Goal: Task Accomplishment & Management: Manage account settings

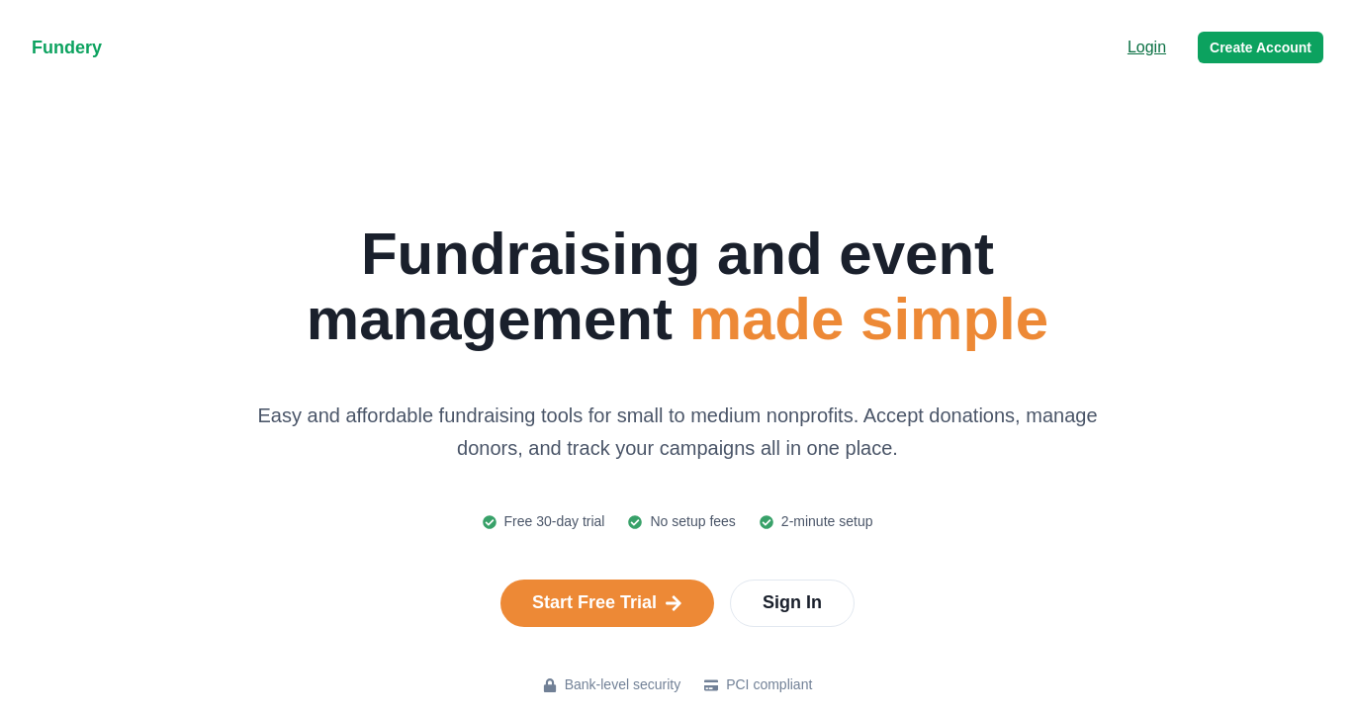
click at [1149, 44] on p "Login" at bounding box center [1146, 48] width 39 height 24
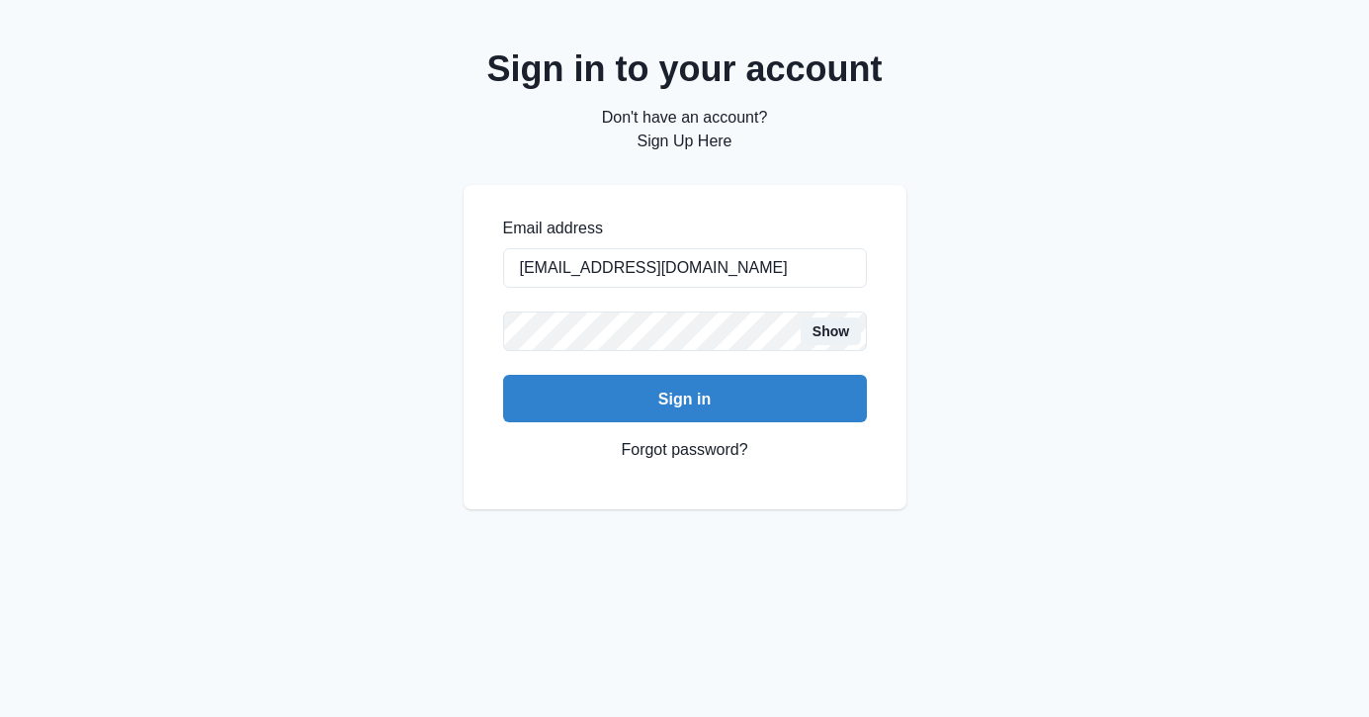
type input "[EMAIL_ADDRESS][DOMAIN_NAME]"
click at [684, 398] on button "Sign in" at bounding box center [685, 398] width 364 height 47
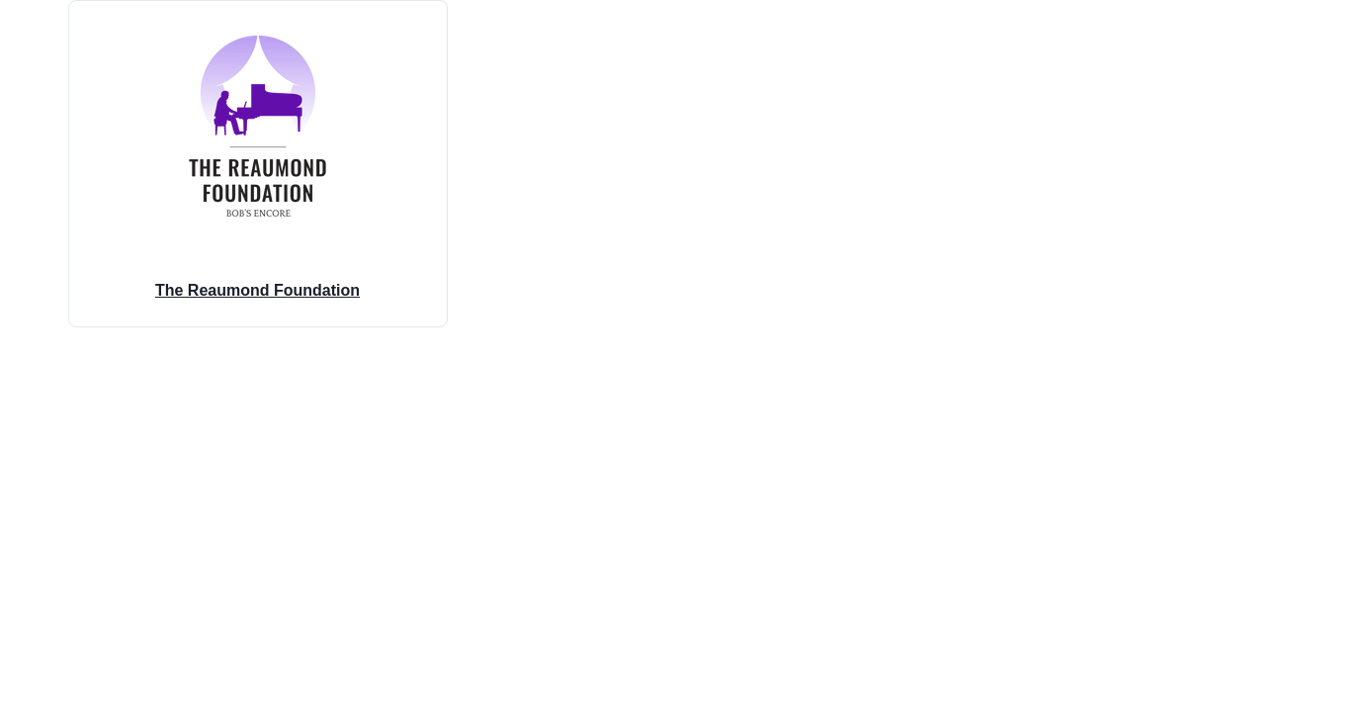
click at [268, 271] on div "The Reaumond Foundation" at bounding box center [258, 288] width 252 height 75
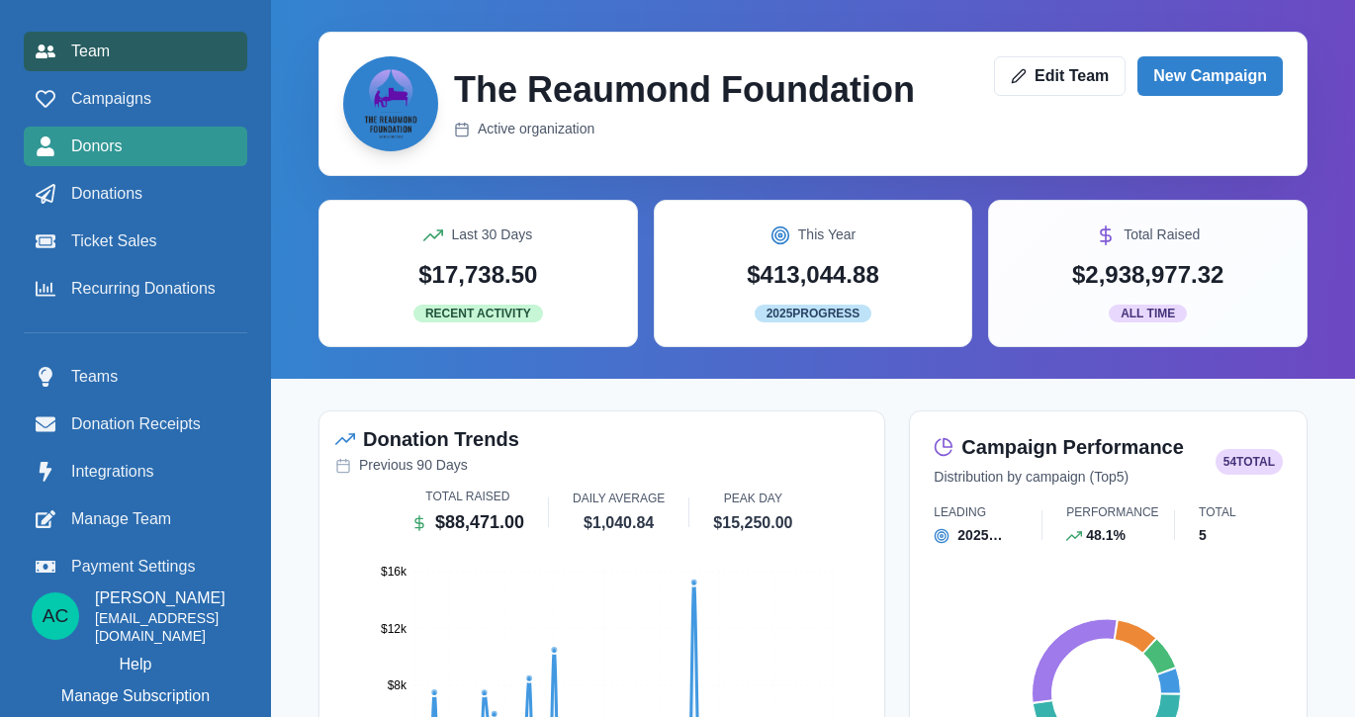
click at [159, 150] on div "Donors" at bounding box center [136, 146] width 200 height 24
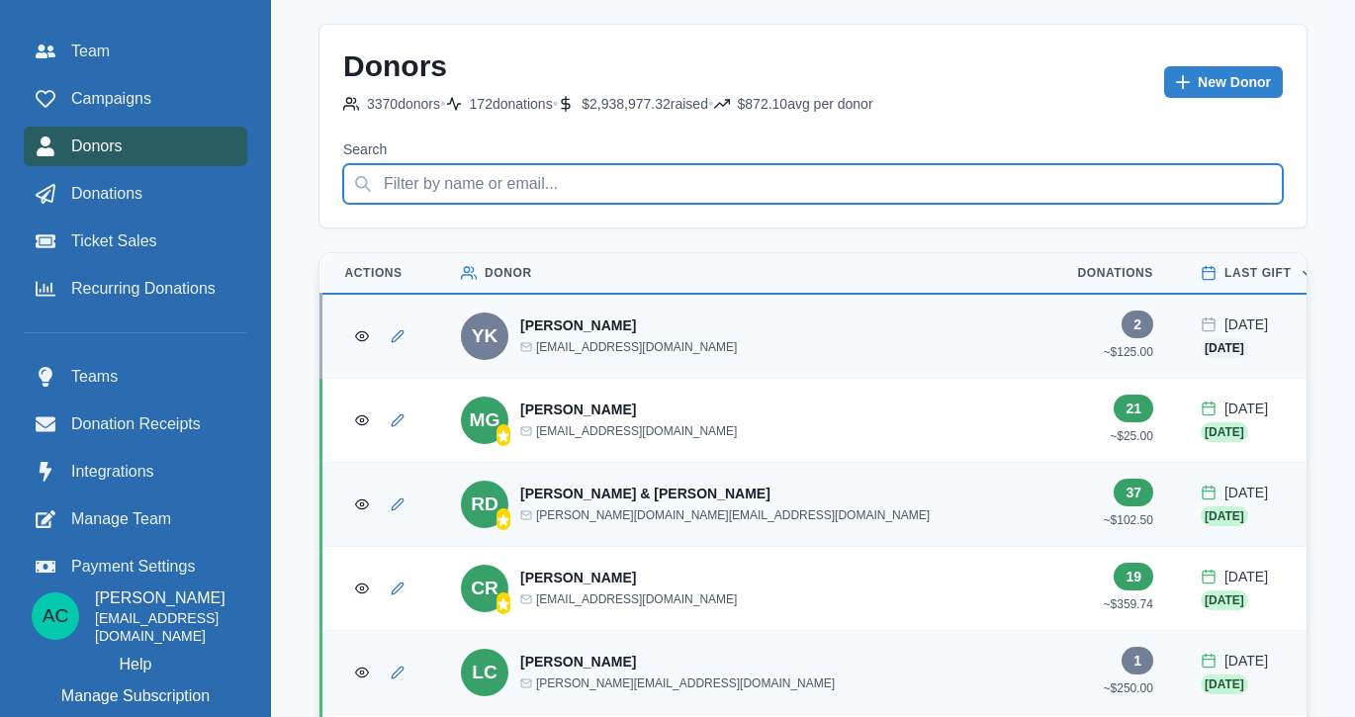
click at [580, 169] on input "Search" at bounding box center [812, 184] width 939 height 40
type input "thor"
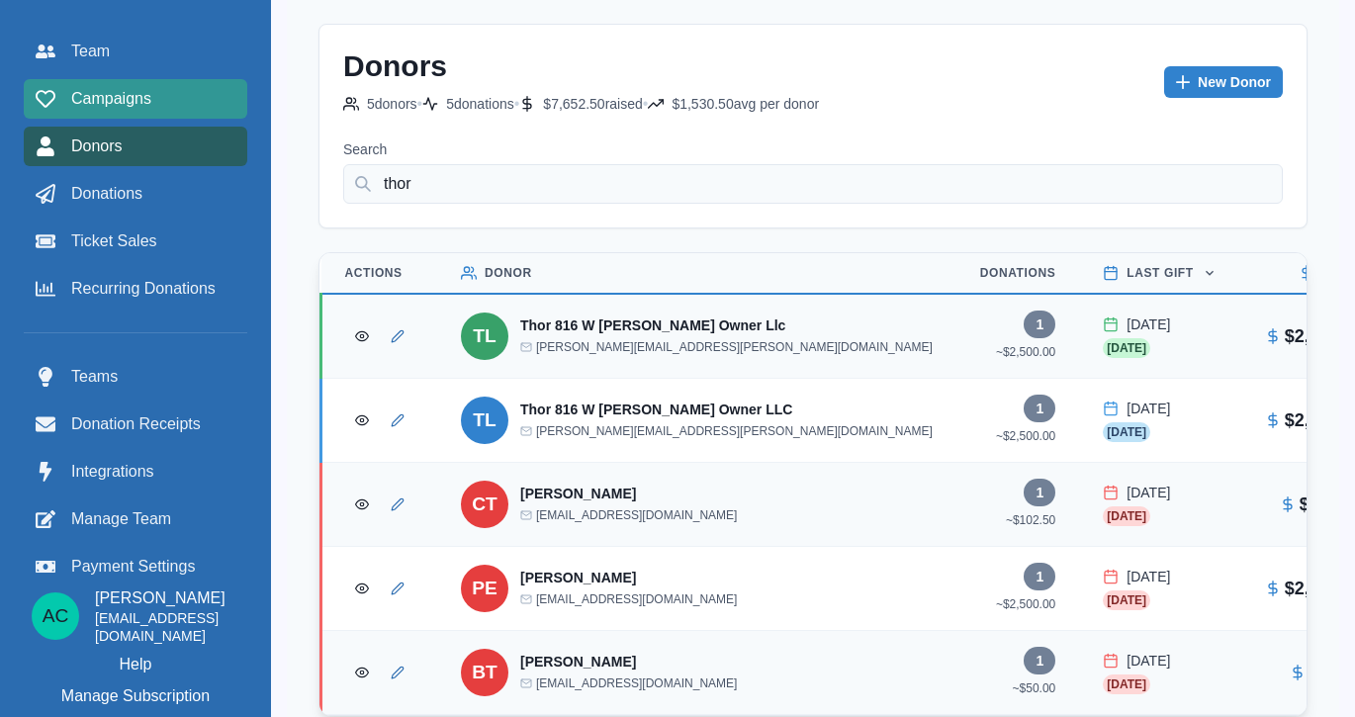
click at [145, 93] on span "Campaigns" at bounding box center [111, 99] width 80 height 24
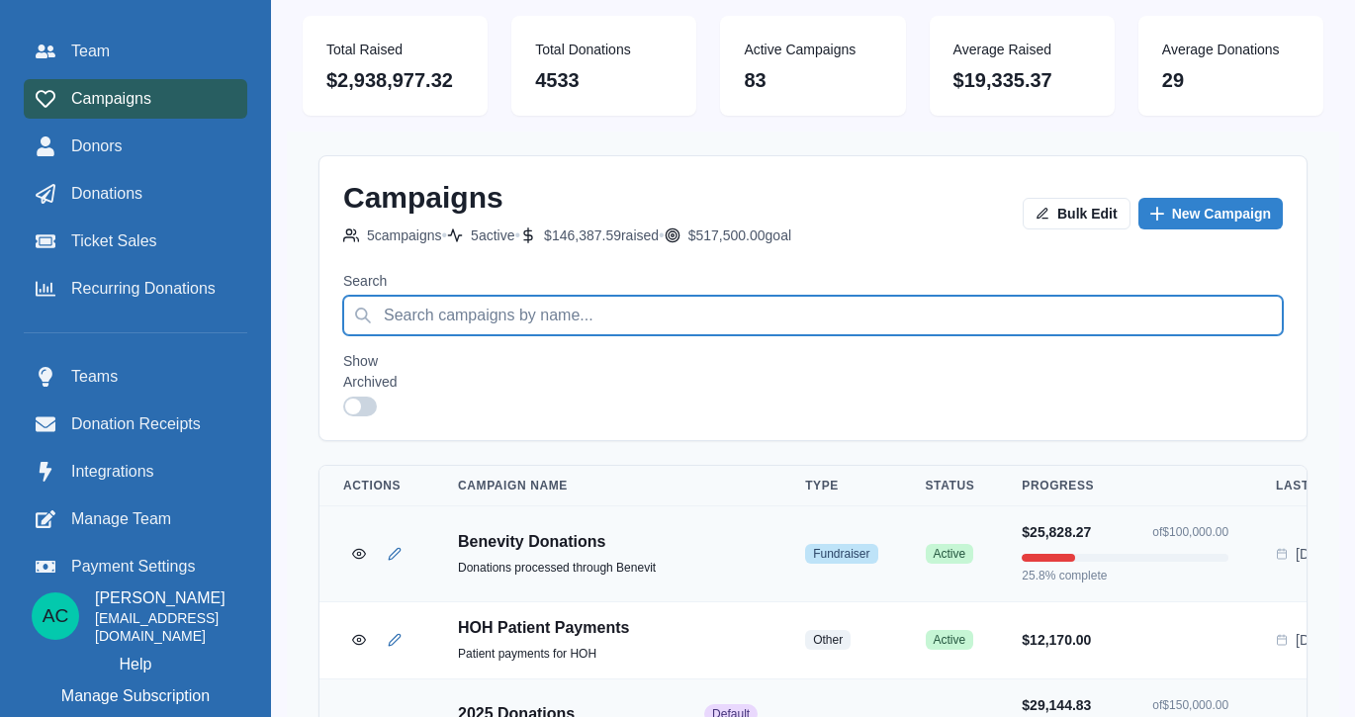
click at [481, 335] on input "Search" at bounding box center [812, 316] width 939 height 40
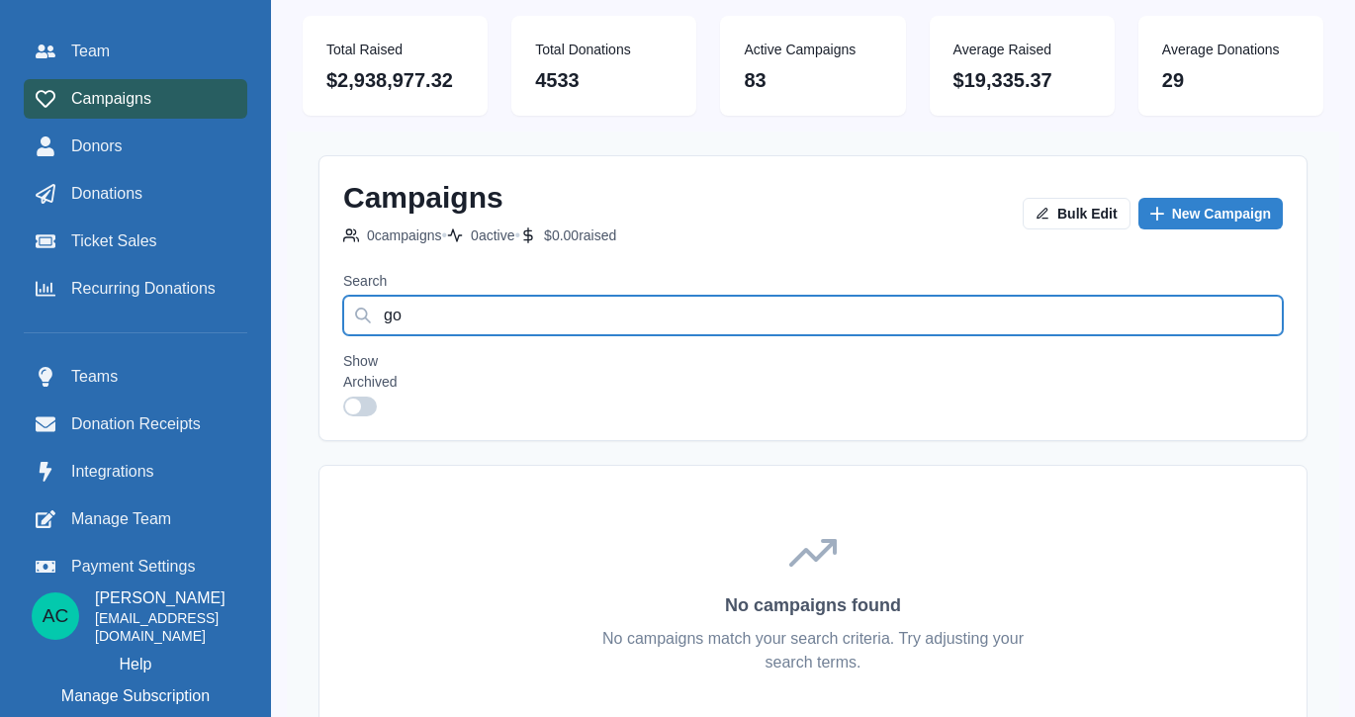
type input "g"
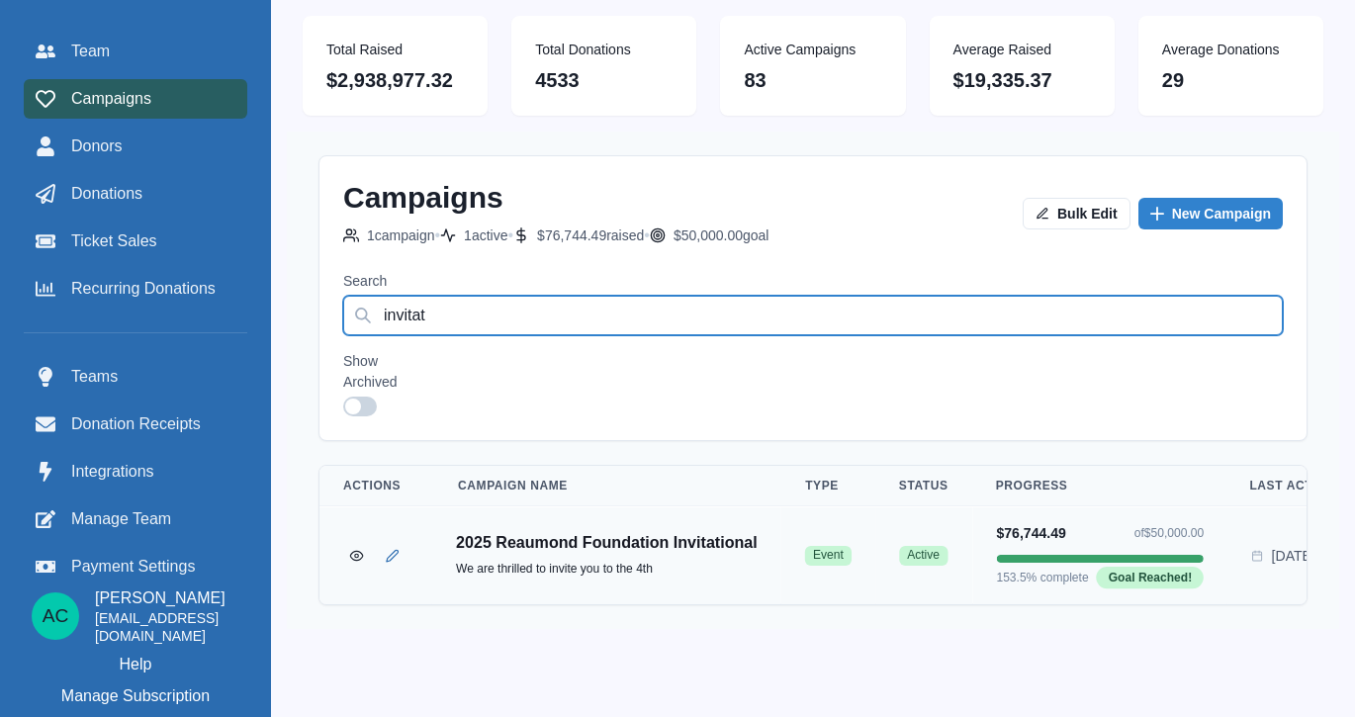
type input "invitat"
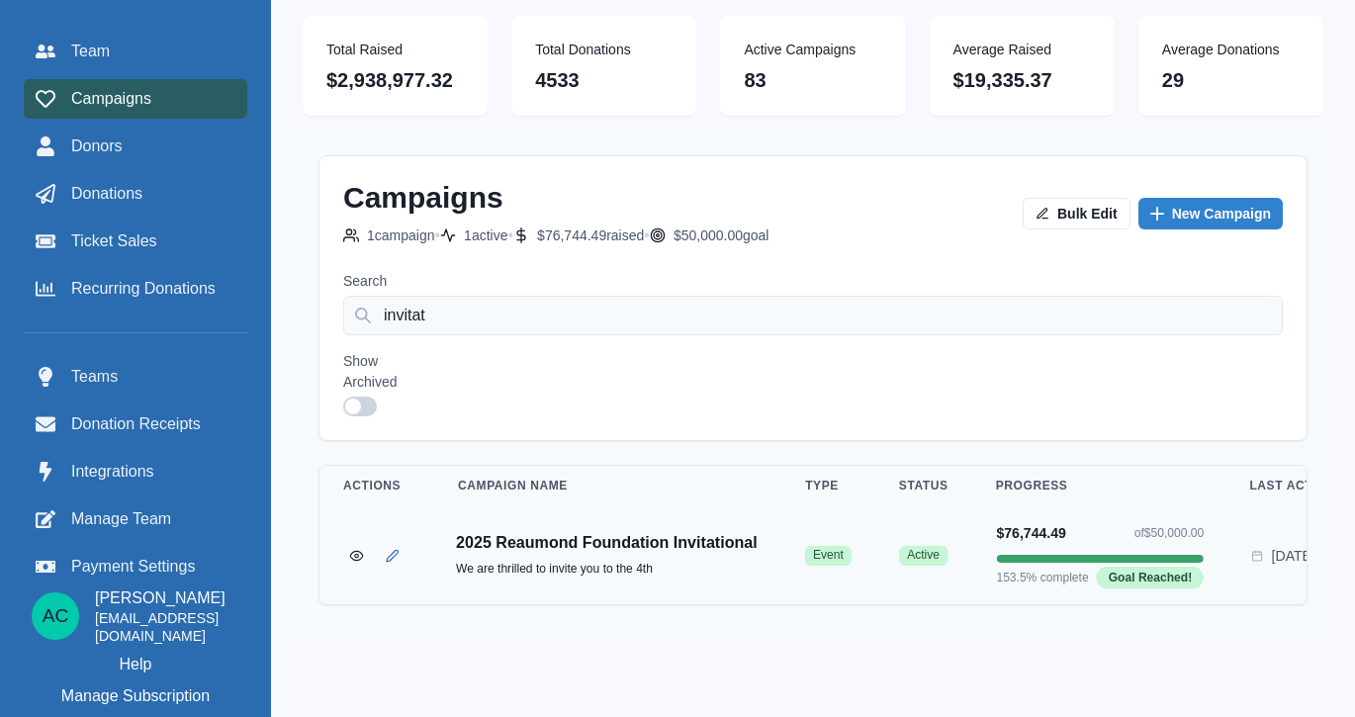
click at [637, 553] on p "2025 Reaumond Foundation Invitational" at bounding box center [607, 543] width 302 height 20
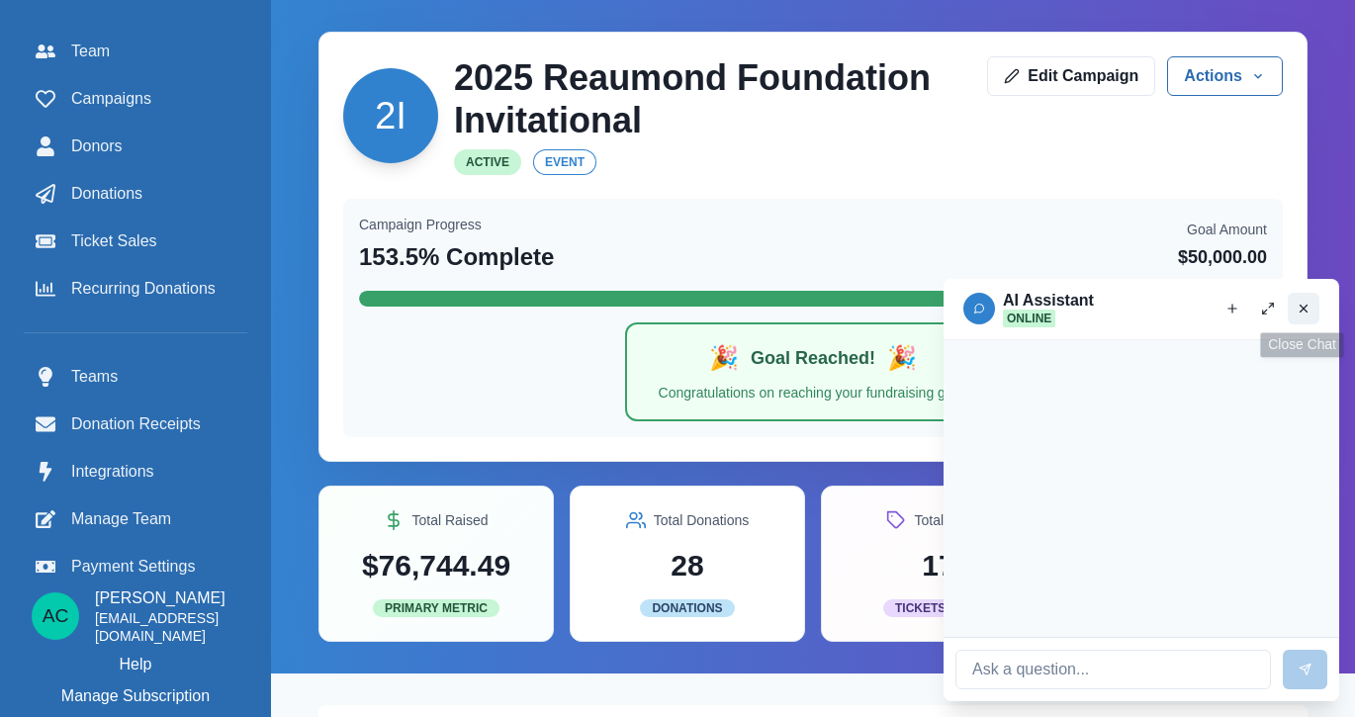
click at [1303, 308] on icon "Close chat" at bounding box center [1303, 309] width 14 height 14
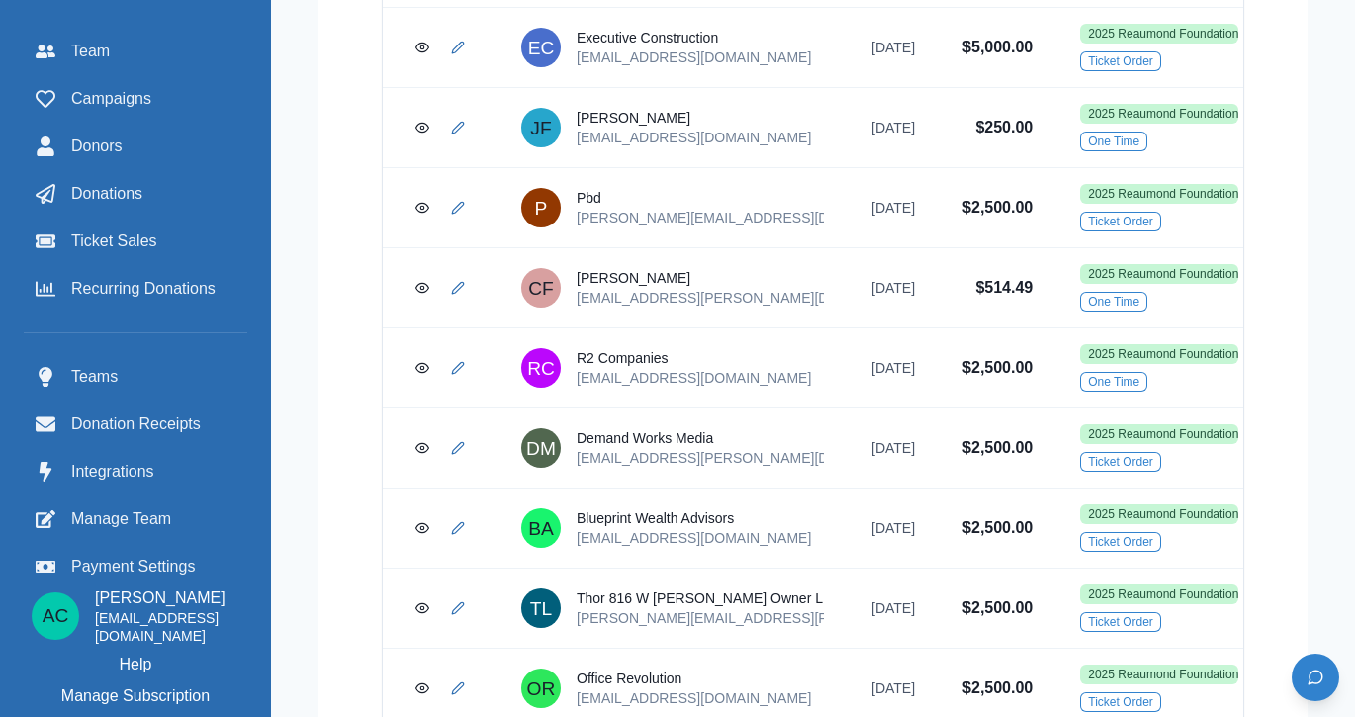
scroll to position [1833, 0]
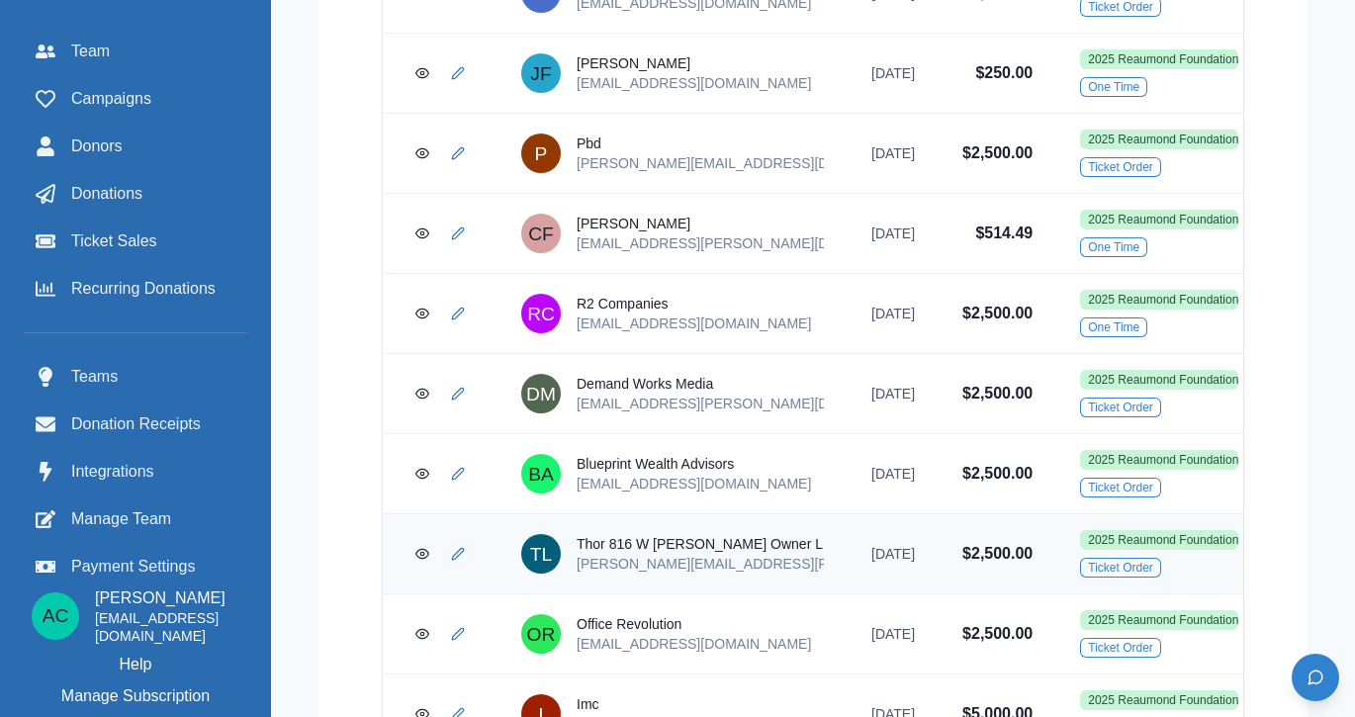
click at [797, 544] on link "TL Thor 816 W Fulton Owner LLC Catherine.Hughey@jll.com" at bounding box center [672, 554] width 303 height 40
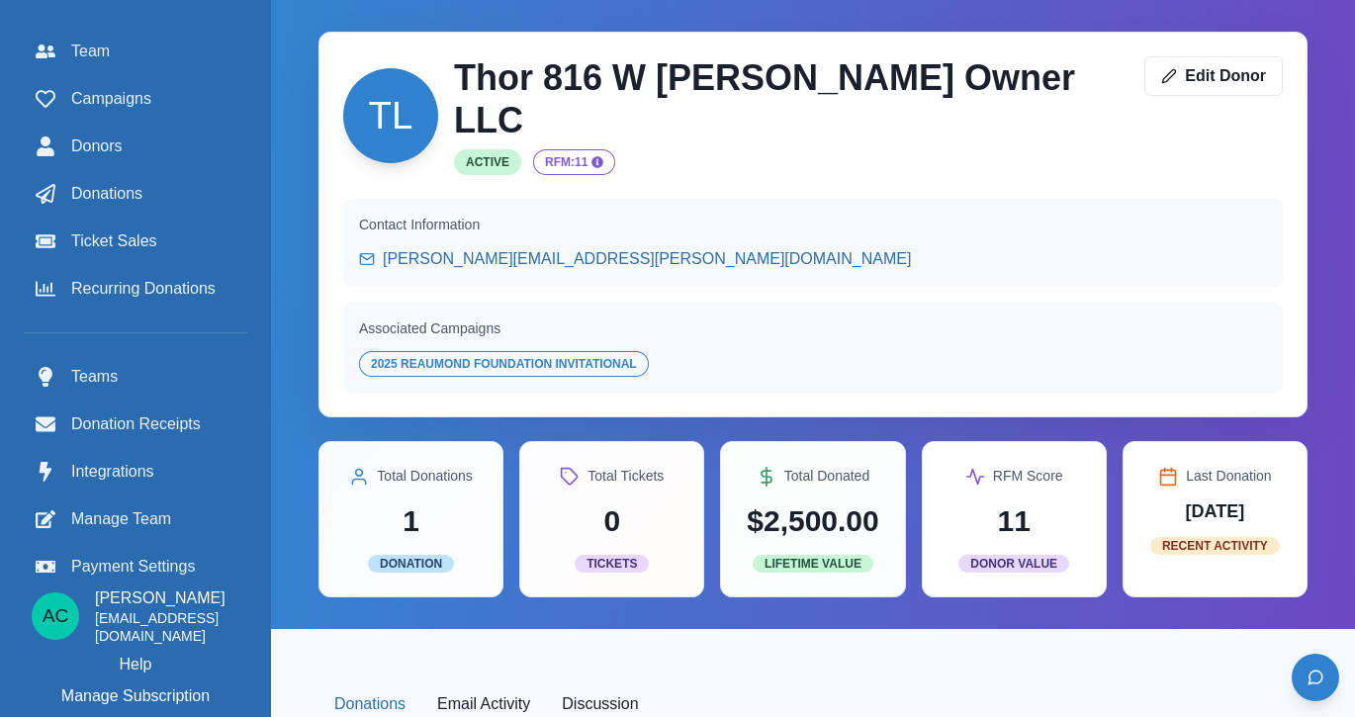
click at [1354, 47] on div "TL Thor 816 W Fulton Owner LLC Active RFM: 11 Edit Donor Contact Information Ca…" at bounding box center [813, 314] width 1084 height 629
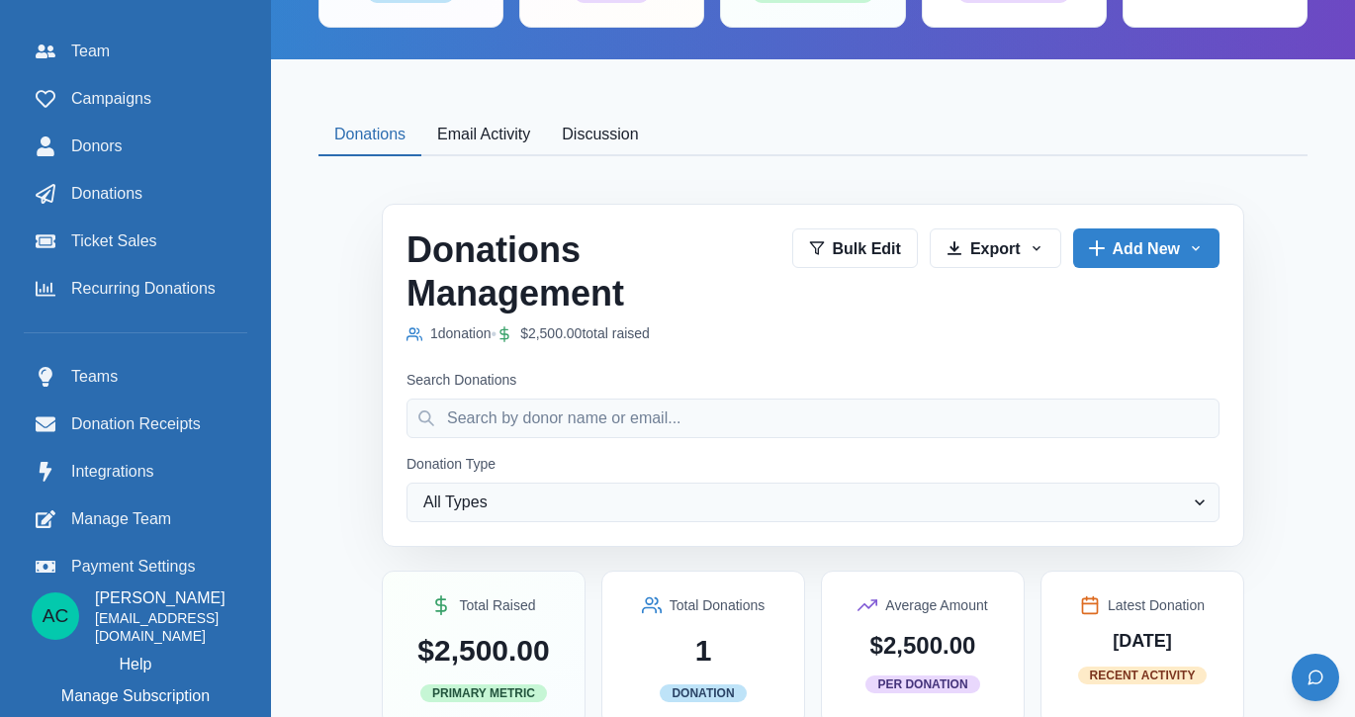
scroll to position [619, 0]
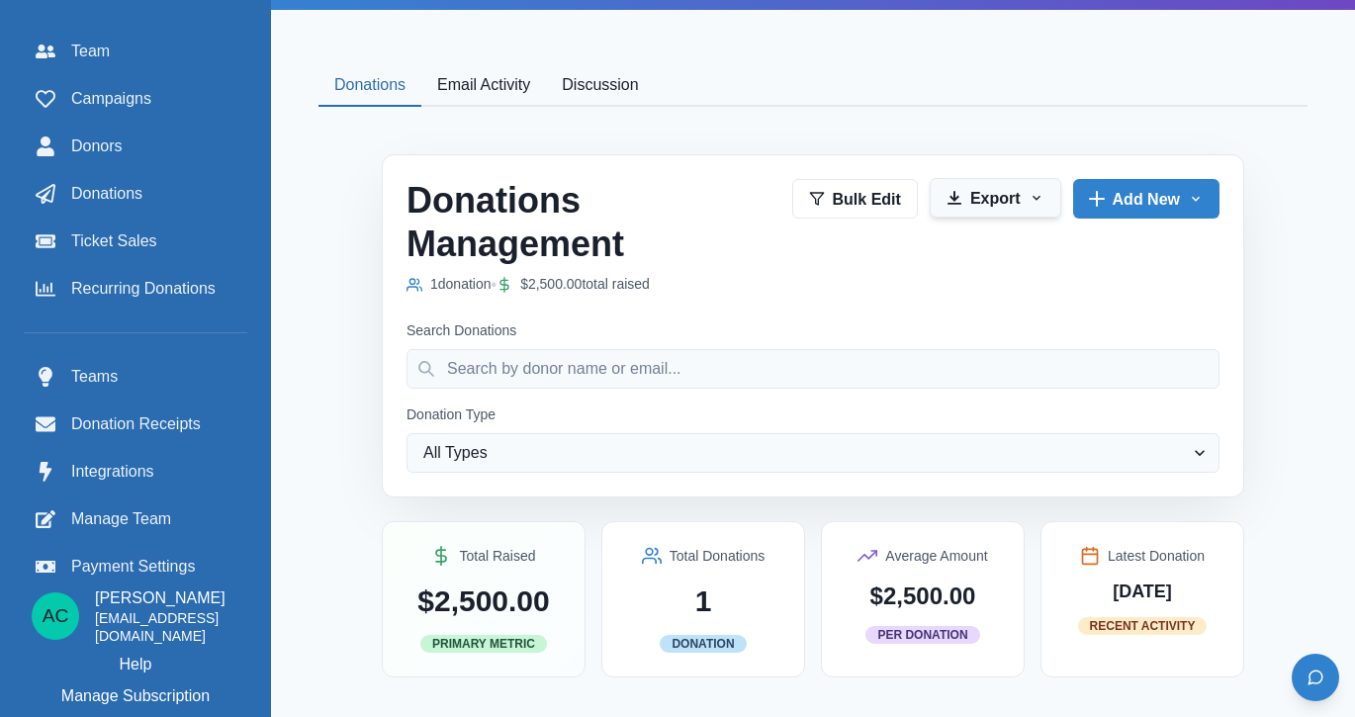
click at [1033, 185] on button "Export" at bounding box center [995, 198] width 132 height 40
click at [1261, 312] on div "Donations Management 1 donation • $2,500.00 total raised Bulk Edit Export Expor…" at bounding box center [812, 415] width 957 height 585
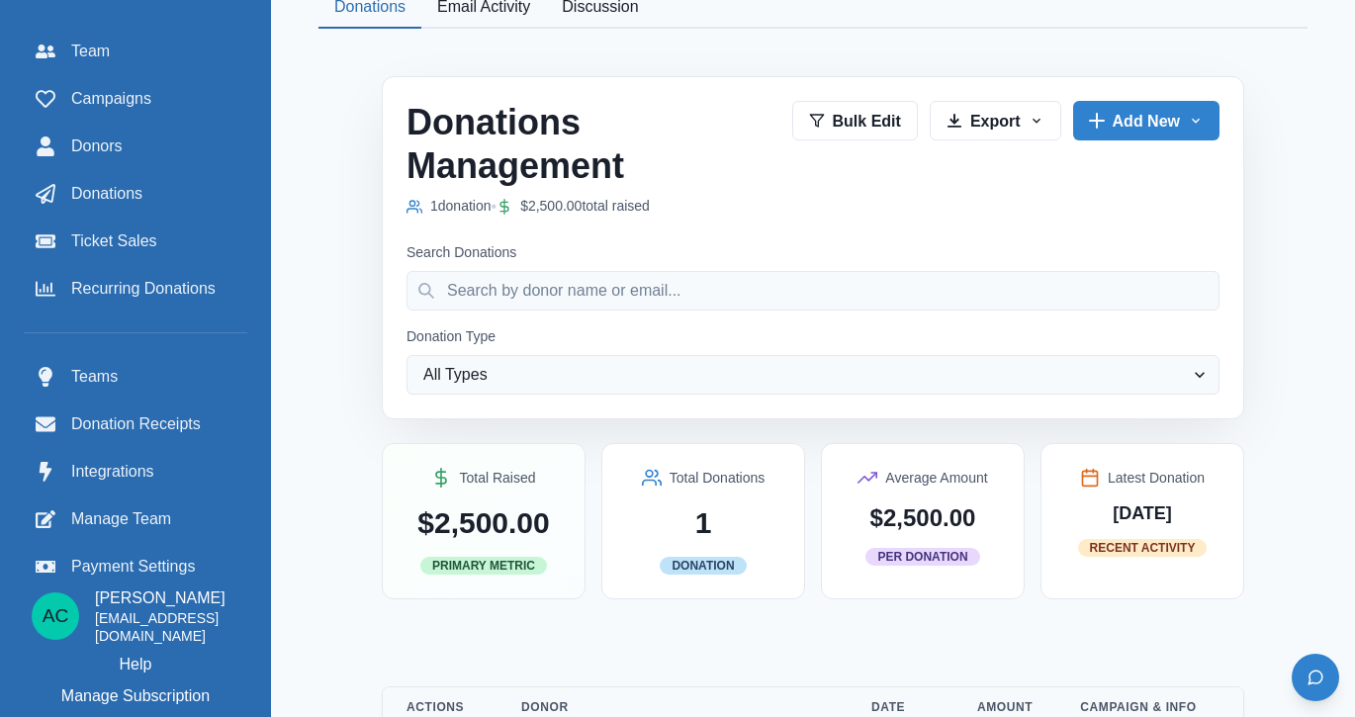
scroll to position [828, 0]
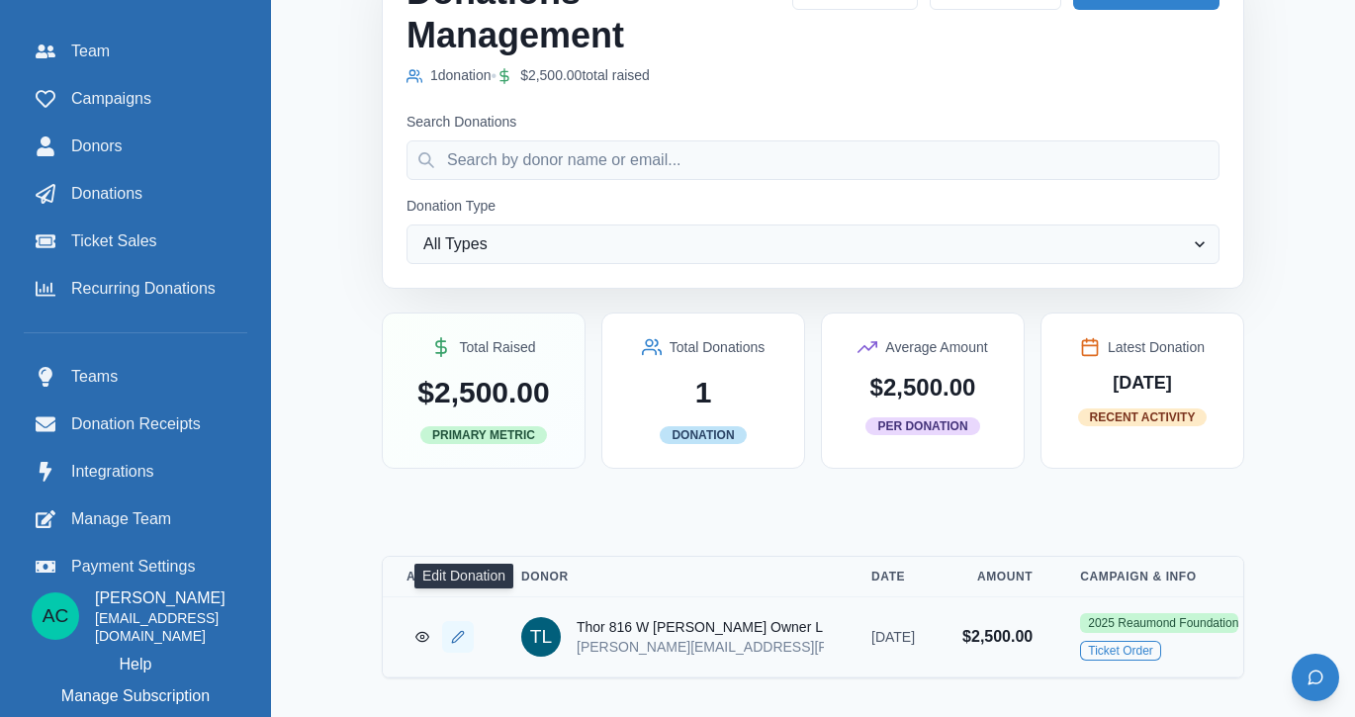
click at [465, 630] on icon "Edit Donation" at bounding box center [458, 637] width 14 height 14
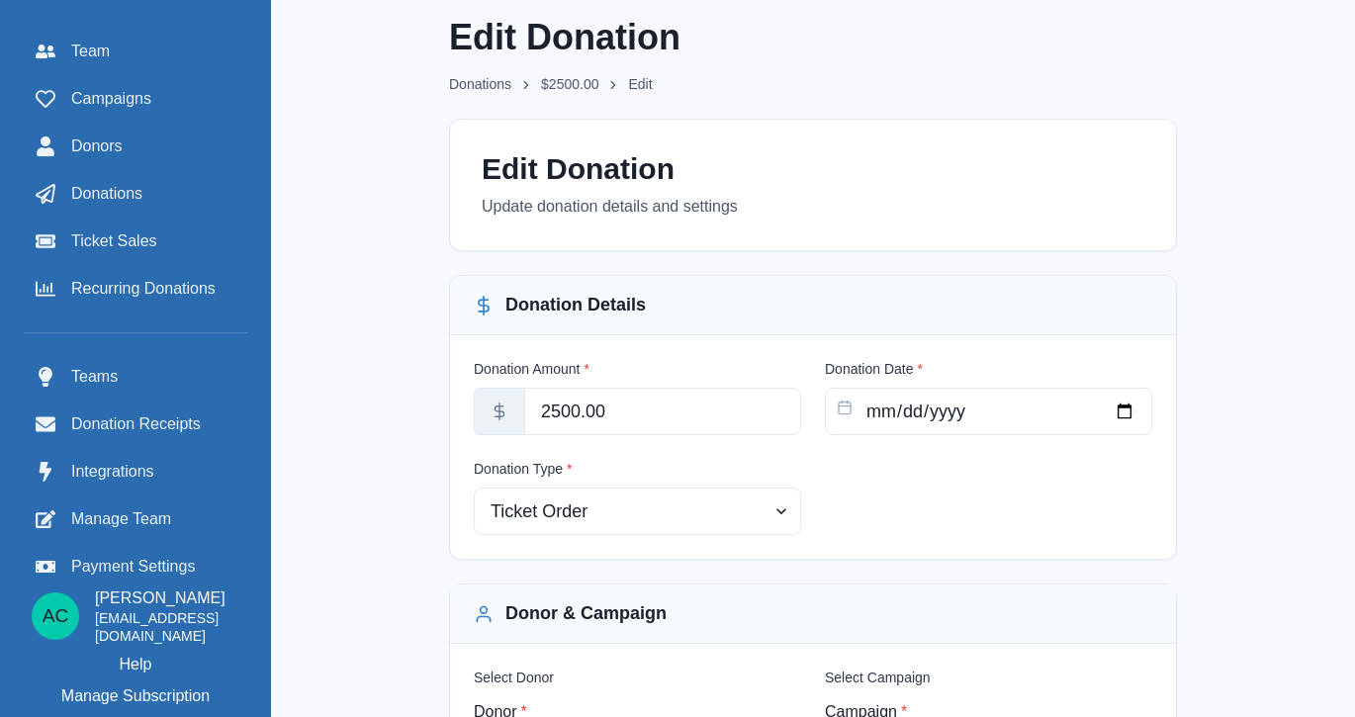
scroll to position [200, 0]
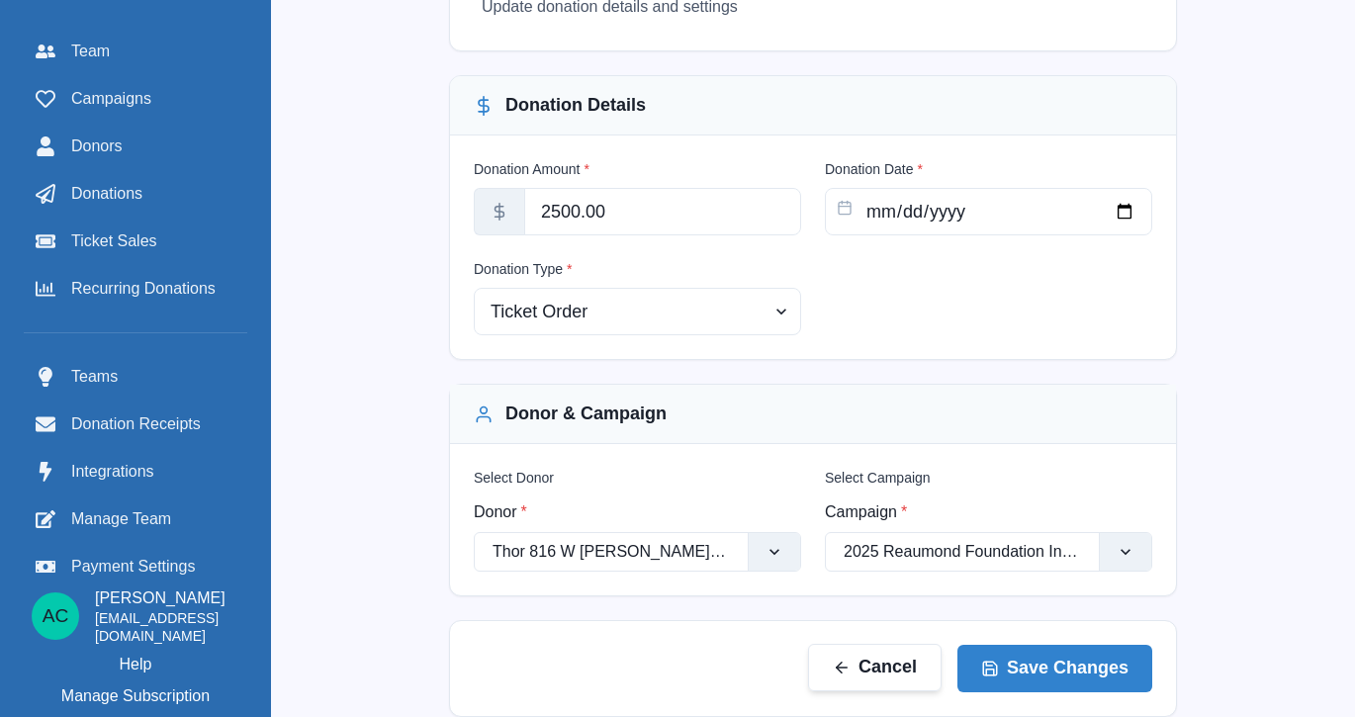
click at [889, 666] on button "Cancel" at bounding box center [874, 667] width 133 height 47
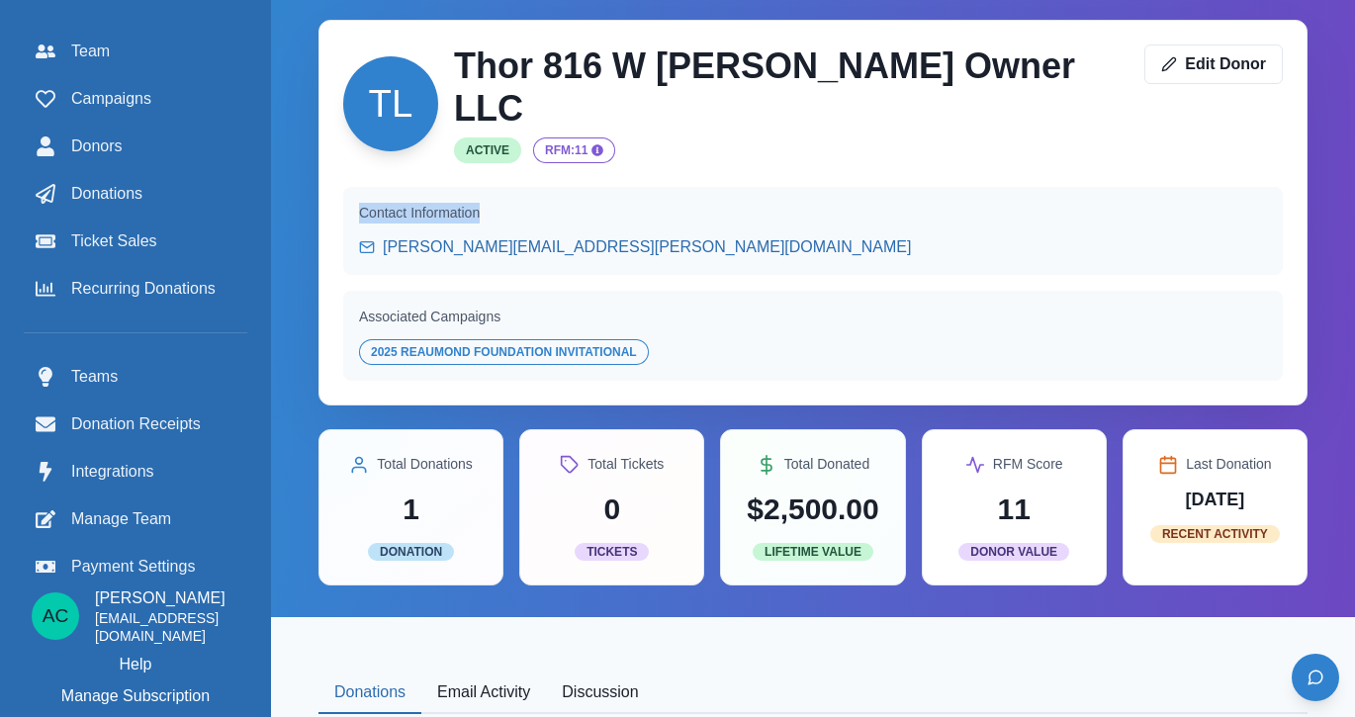
drag, startPoint x: 1353, startPoint y: 51, endPoint x: 1347, endPoint y: 198, distance: 146.5
click at [1348, 198] on div "TL Thor 816 W Fulton Owner LLC Active RFM: 11 Edit Donor Contact Information Ca…" at bounding box center [813, 302] width 1084 height 629
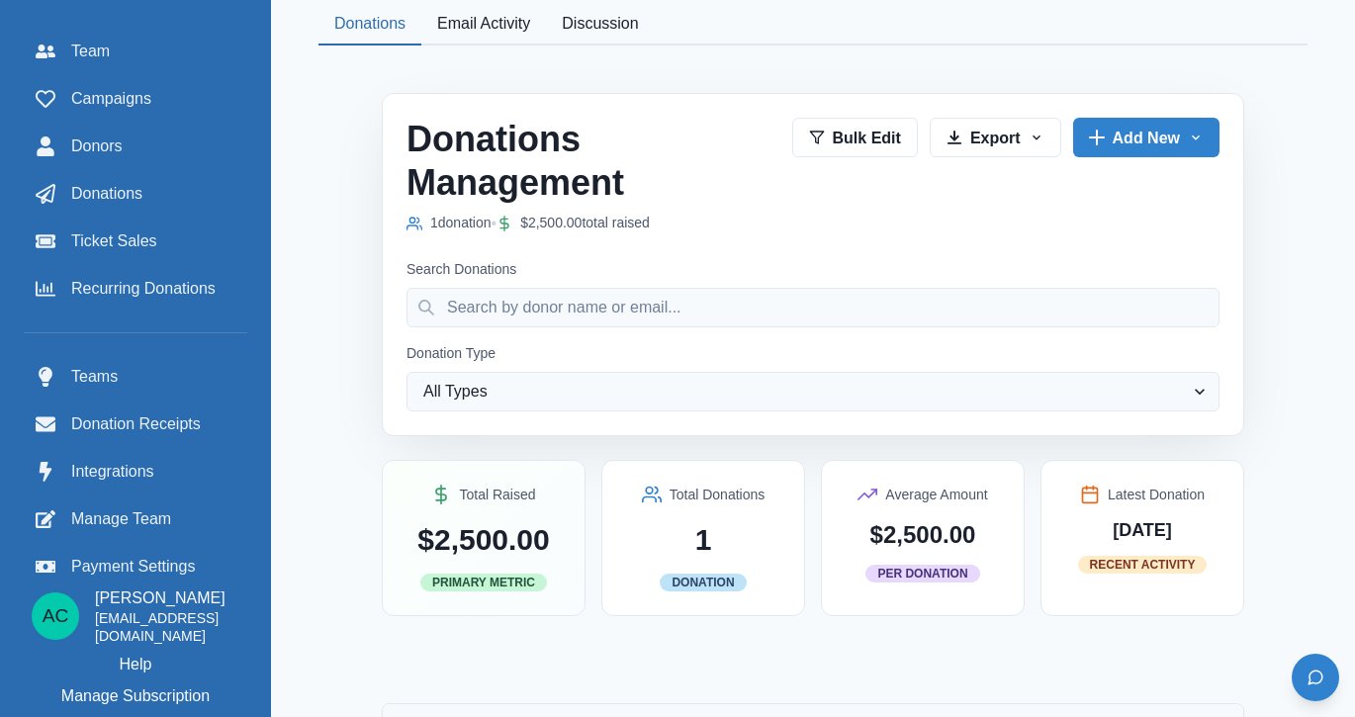
scroll to position [828, 0]
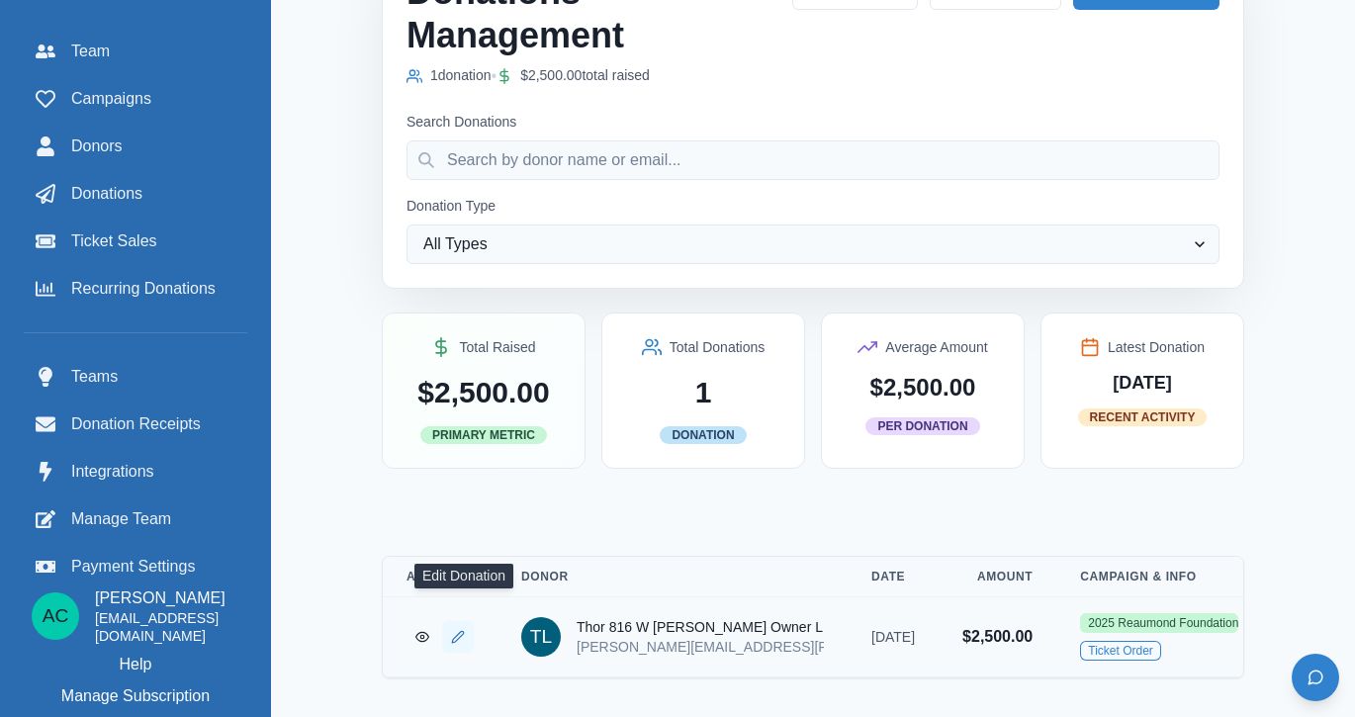
click at [464, 630] on icon "Edit Donation" at bounding box center [458, 637] width 14 height 14
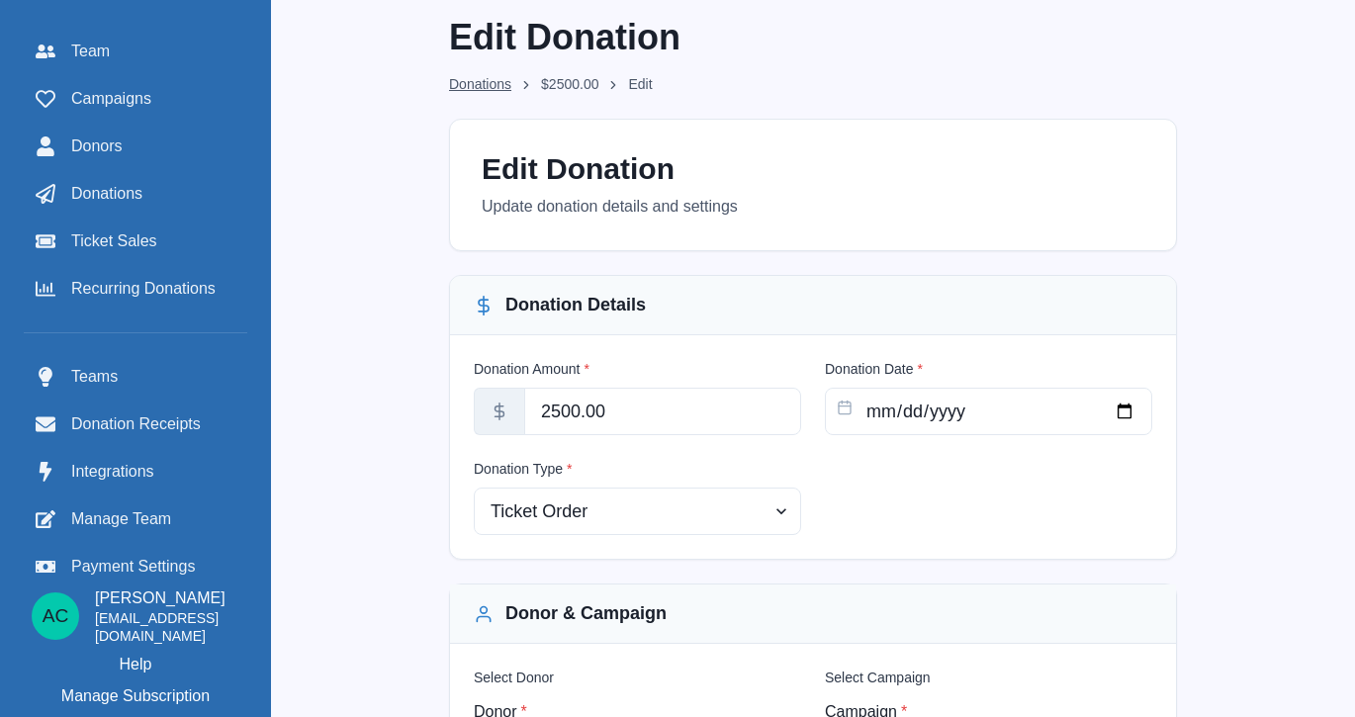
click at [495, 94] on link "Donations" at bounding box center [480, 84] width 62 height 21
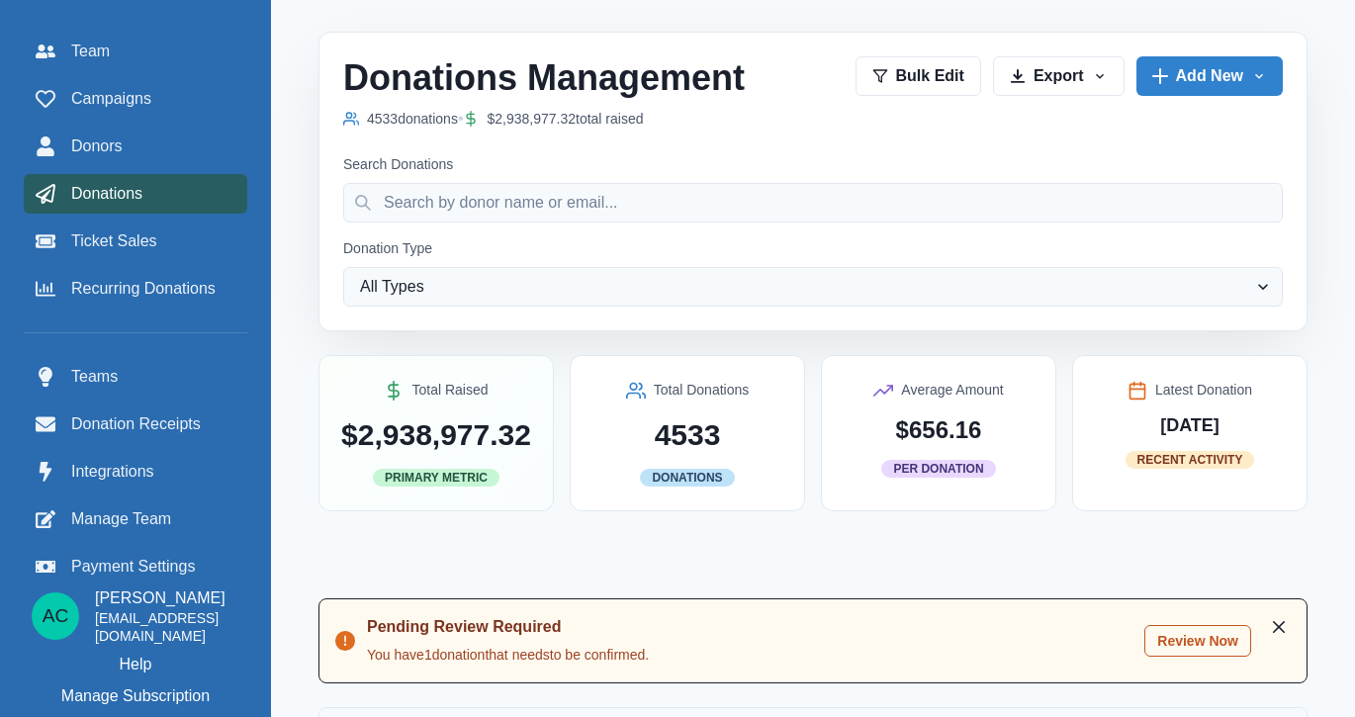
click at [1194, 633] on button "Review Now" at bounding box center [1197, 641] width 107 height 32
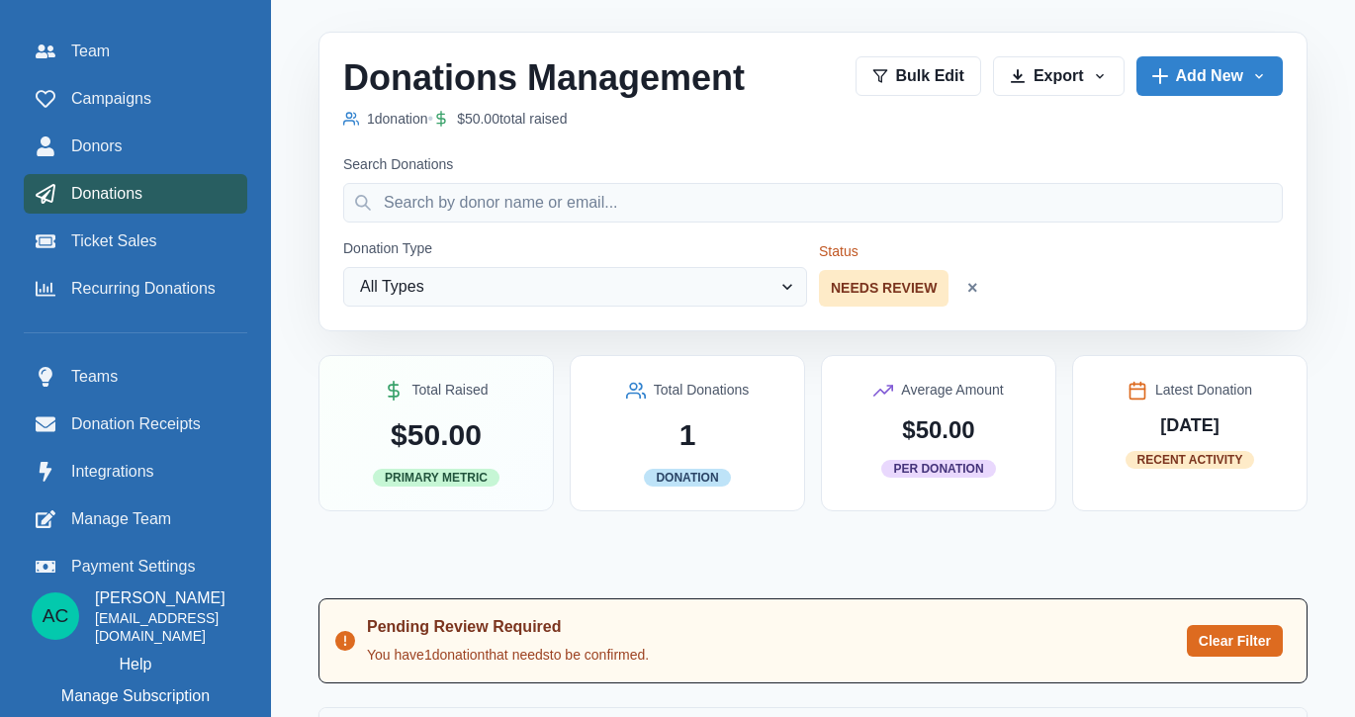
scroll to position [137, 0]
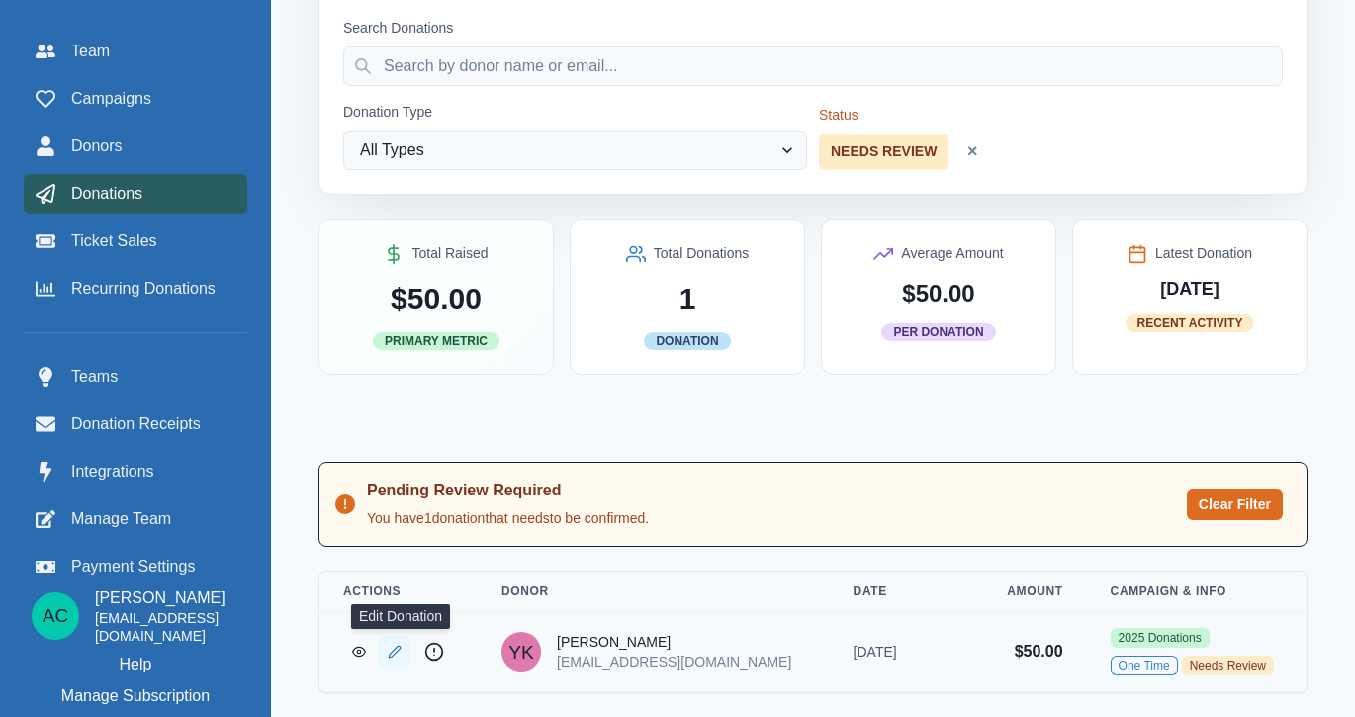
click at [400, 653] on icon "Edit Donation" at bounding box center [395, 652] width 12 height 12
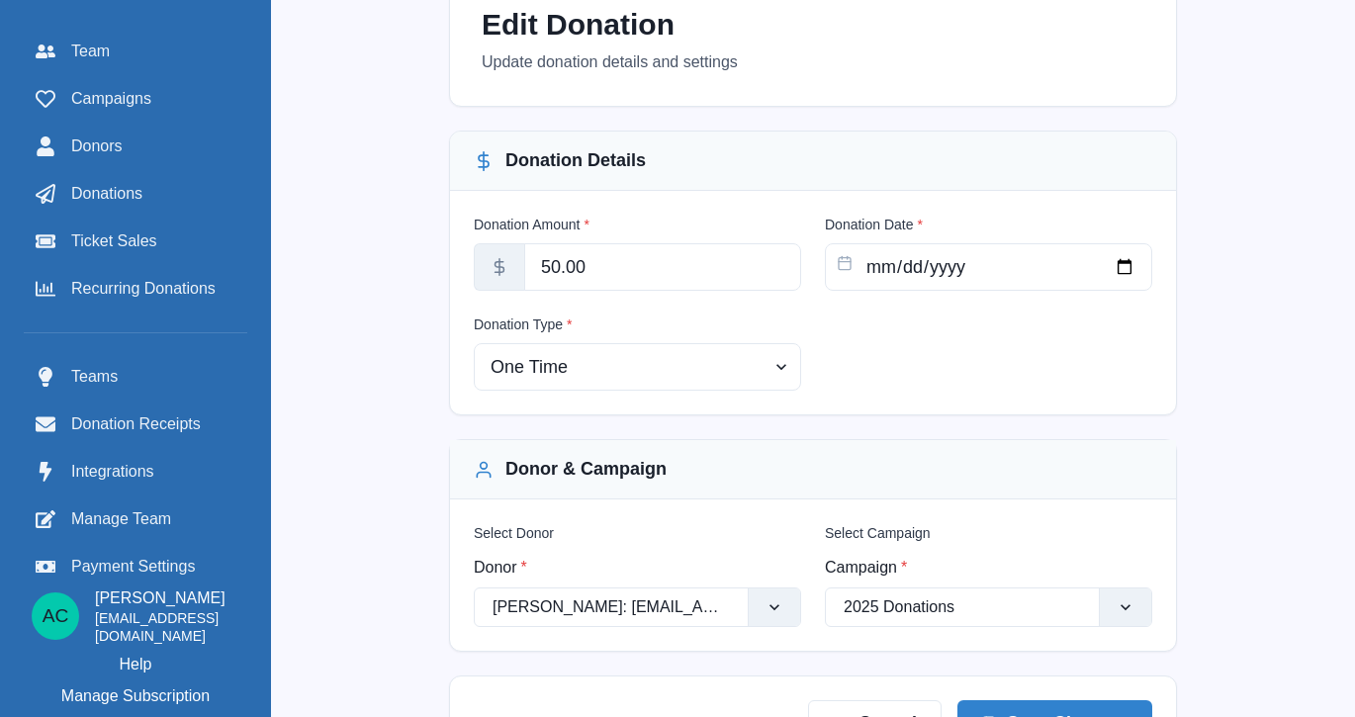
scroll to position [200, 0]
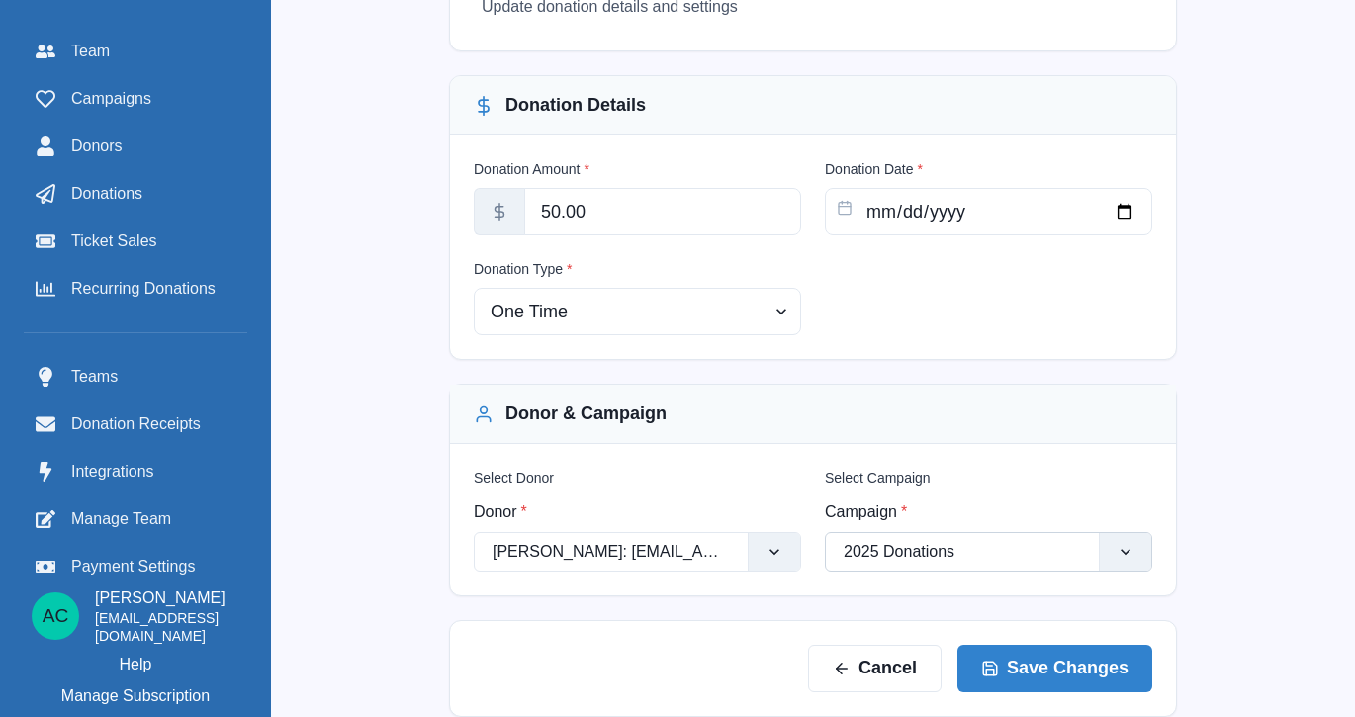
click at [947, 561] on div at bounding box center [961, 552] width 237 height 28
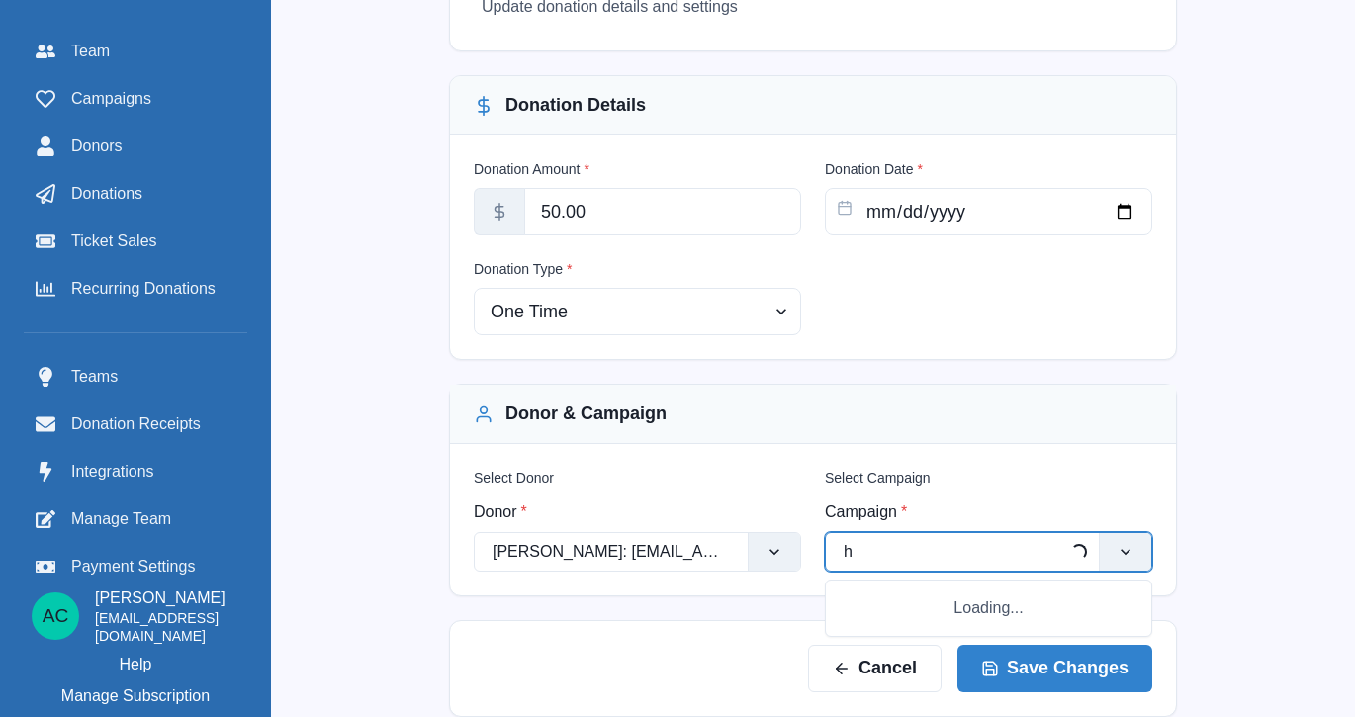
type input "ho"
click at [961, 590] on div "HOH Patient Payments" at bounding box center [988, 606] width 325 height 37
click at [1061, 668] on button "Save Changes" at bounding box center [1054, 667] width 195 height 47
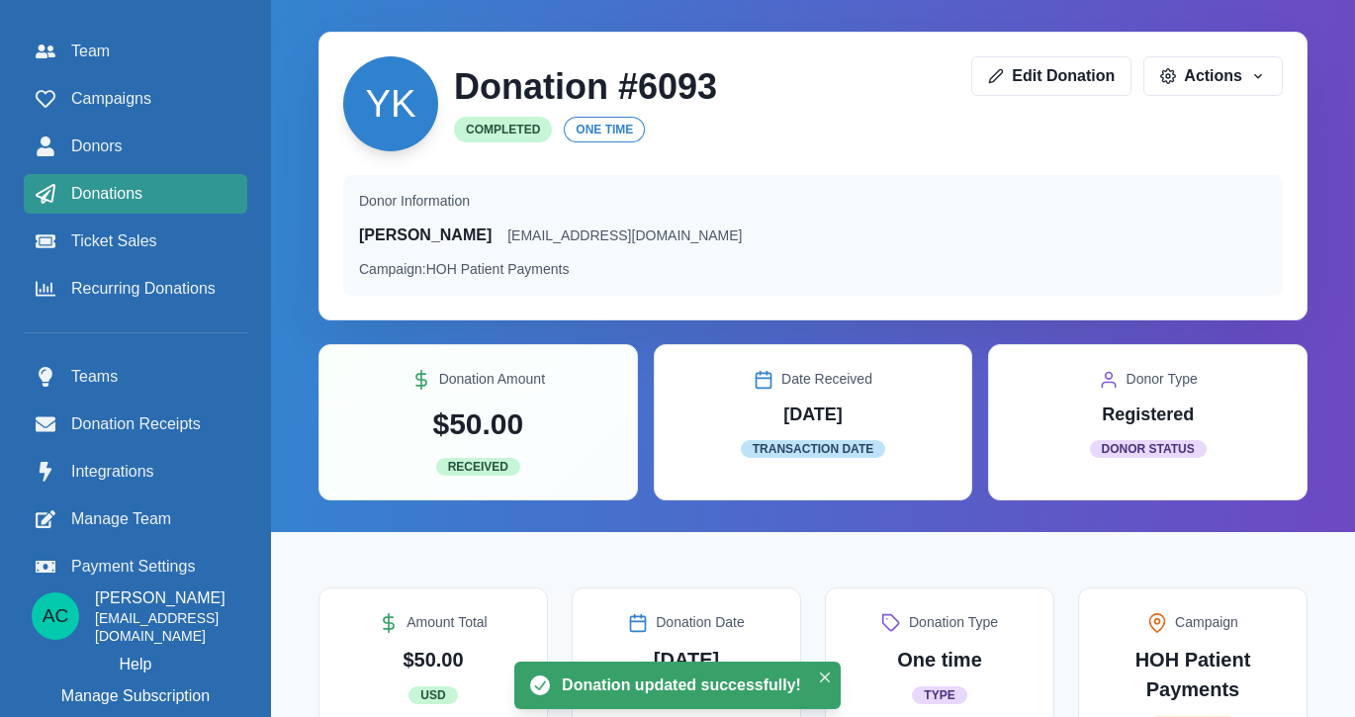
click at [181, 205] on div "Donations" at bounding box center [136, 194] width 200 height 24
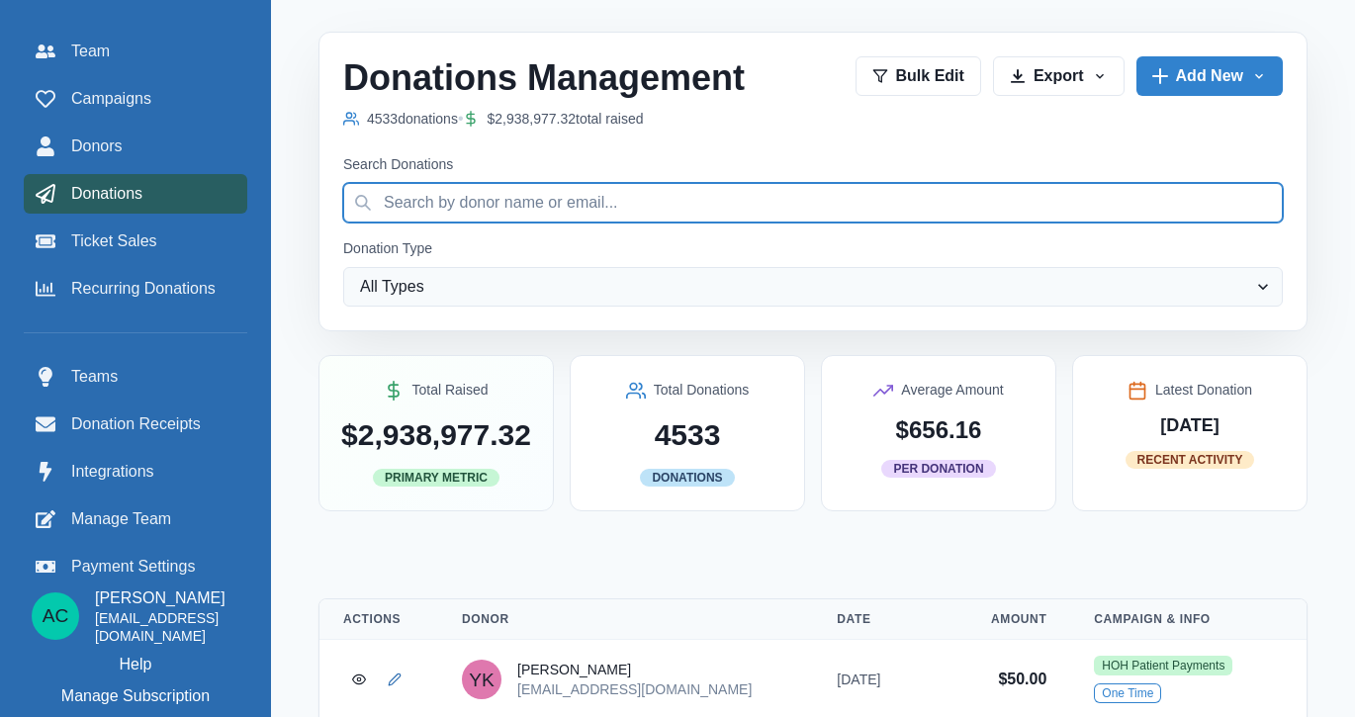
click at [510, 201] on input "Search Donations" at bounding box center [812, 203] width 939 height 40
type input "skyline"
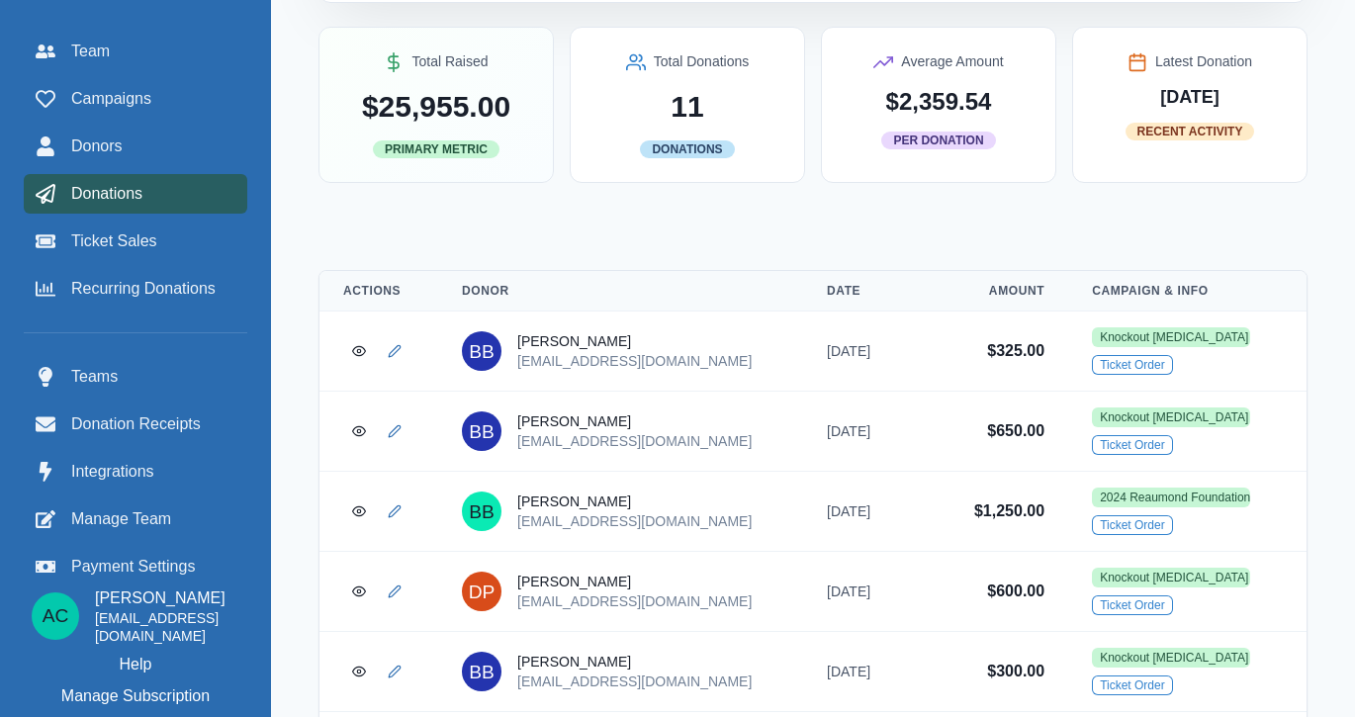
scroll to position [332, 0]
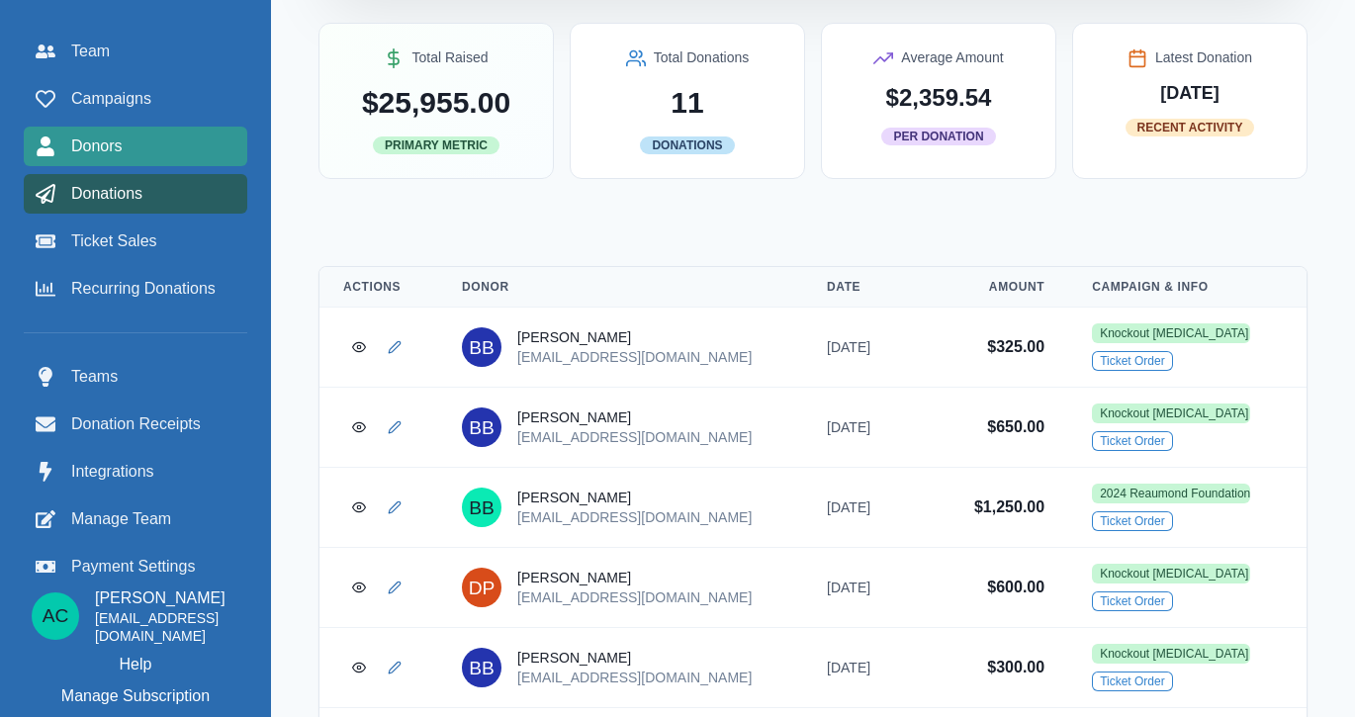
click at [163, 145] on div "Donors" at bounding box center [136, 146] width 200 height 24
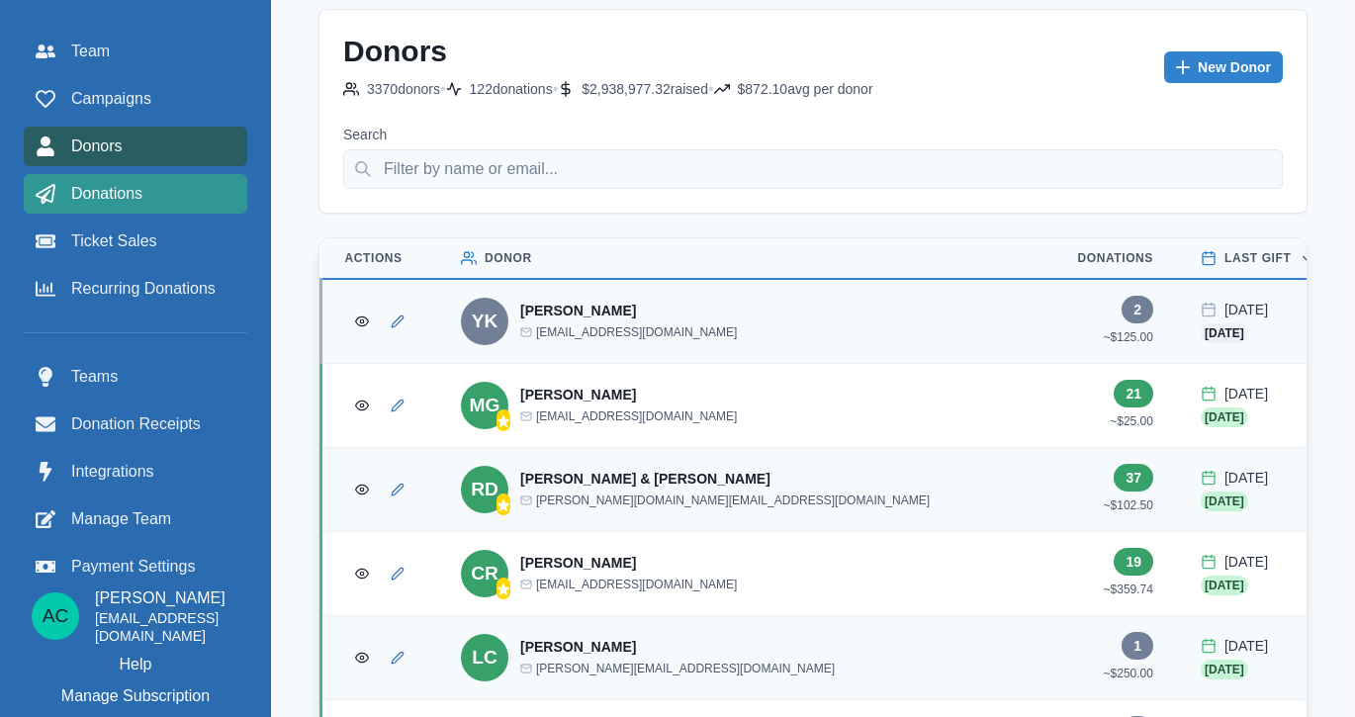
click at [155, 191] on div "Donations" at bounding box center [136, 194] width 200 height 24
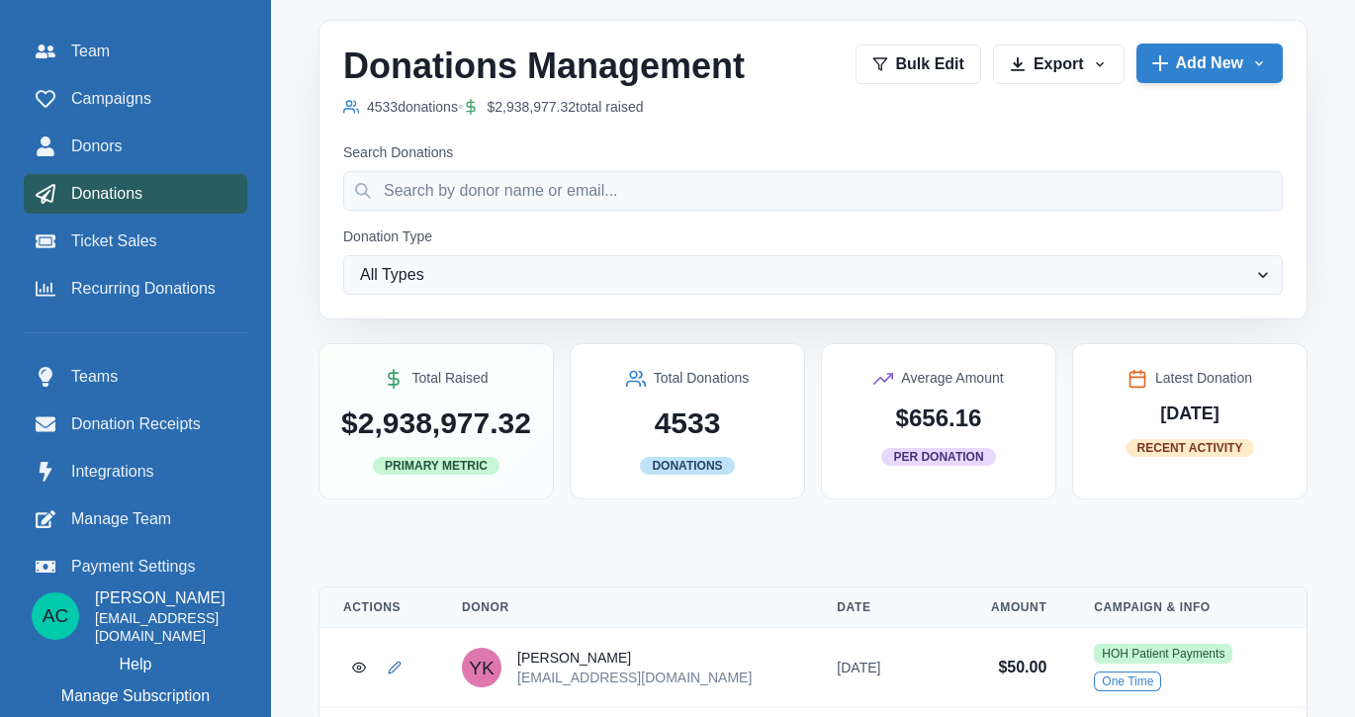
click at [1193, 69] on button "Add New" at bounding box center [1209, 64] width 146 height 40
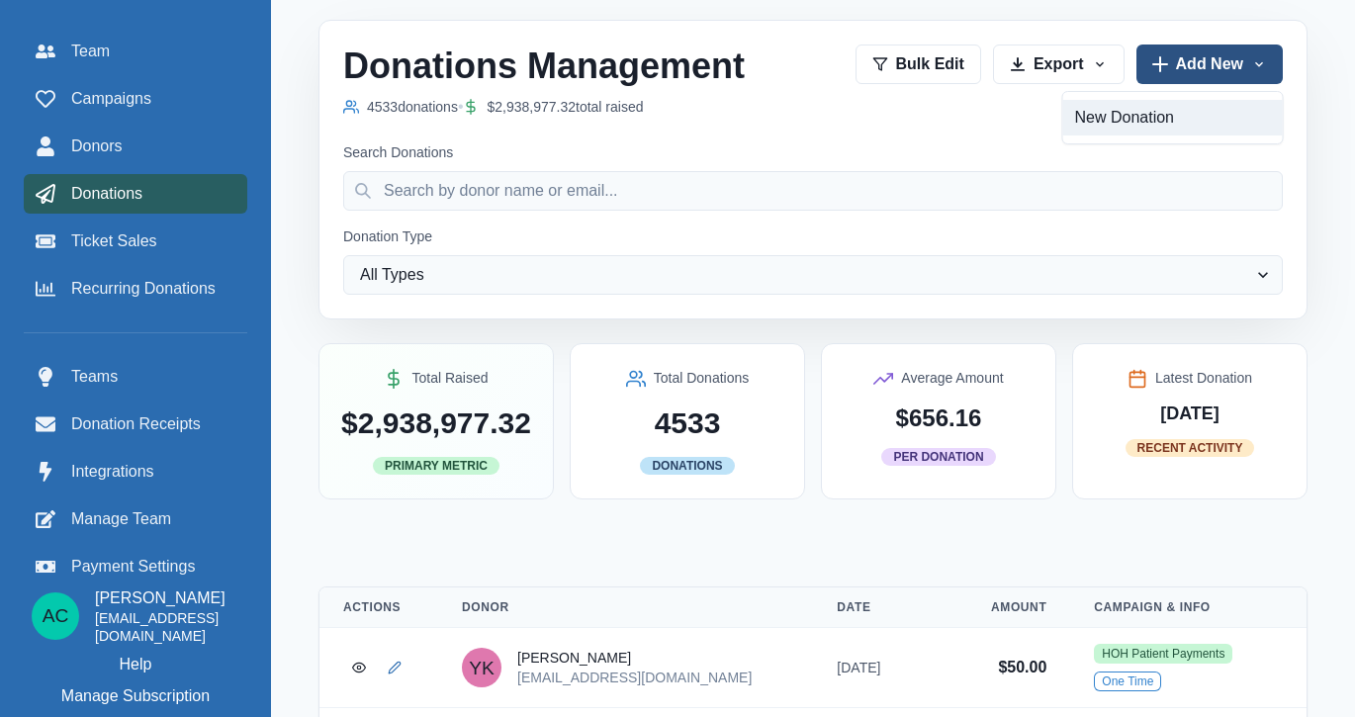
click at [1143, 122] on link "New Donation" at bounding box center [1173, 118] width 220 height 36
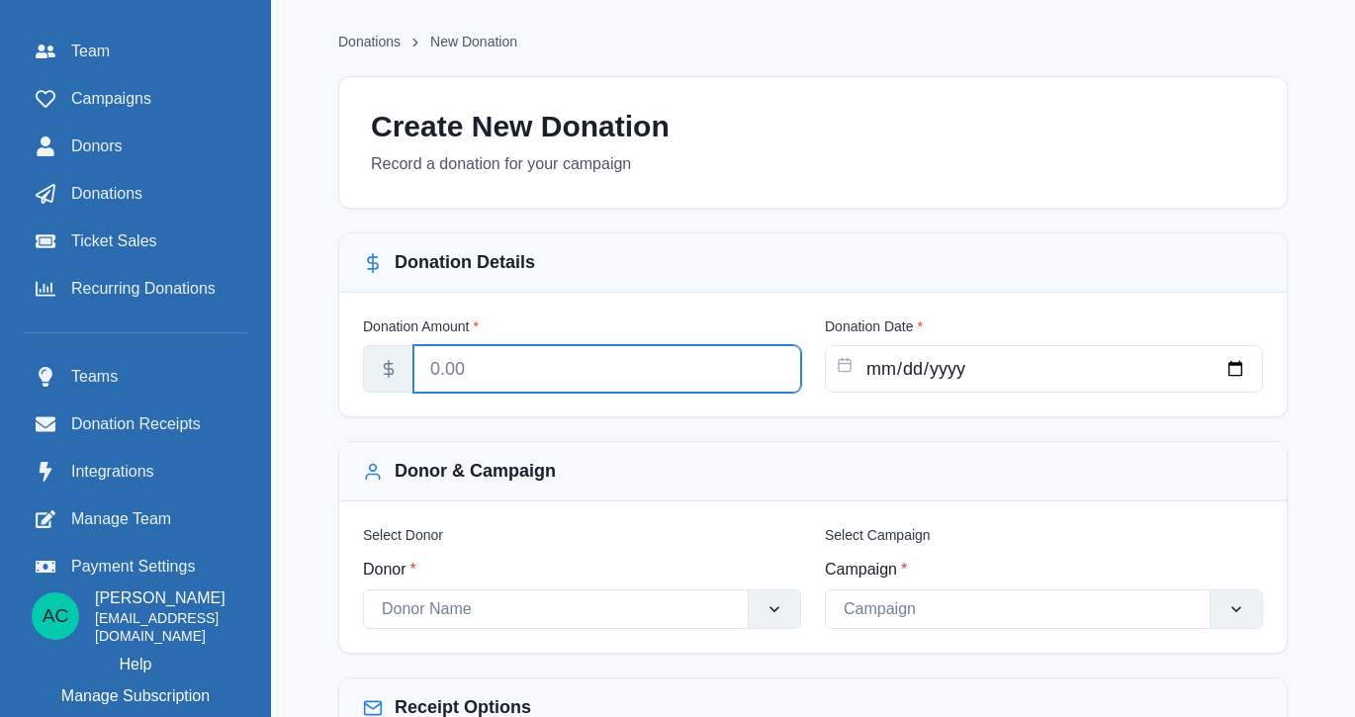
click at [521, 370] on input "Donation Amount *" at bounding box center [607, 368] width 388 height 47
type input "2500"
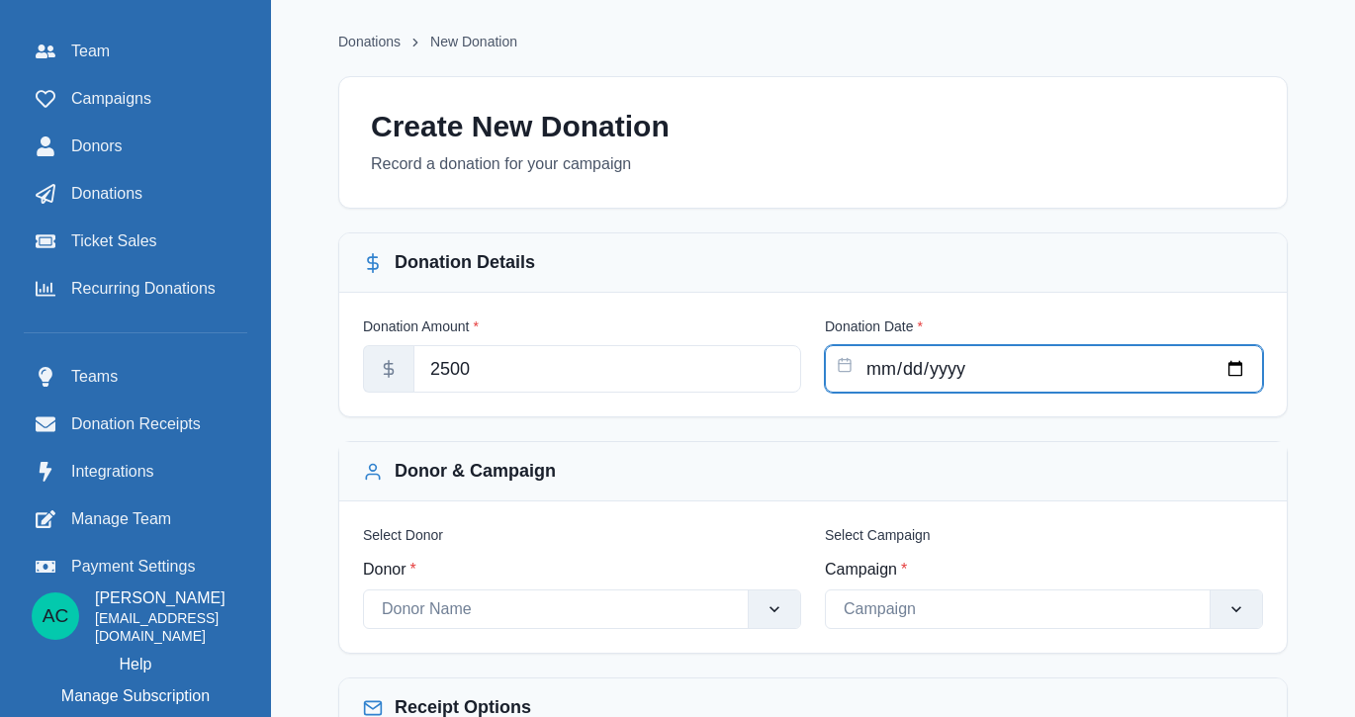
click at [939, 366] on input "Donation Date *" at bounding box center [1044, 368] width 438 height 47
type input "2025-08-11"
click at [662, 456] on div "Donor & Campaign" at bounding box center [812, 471] width 947 height 59
click at [574, 609] on div at bounding box center [556, 609] width 348 height 28
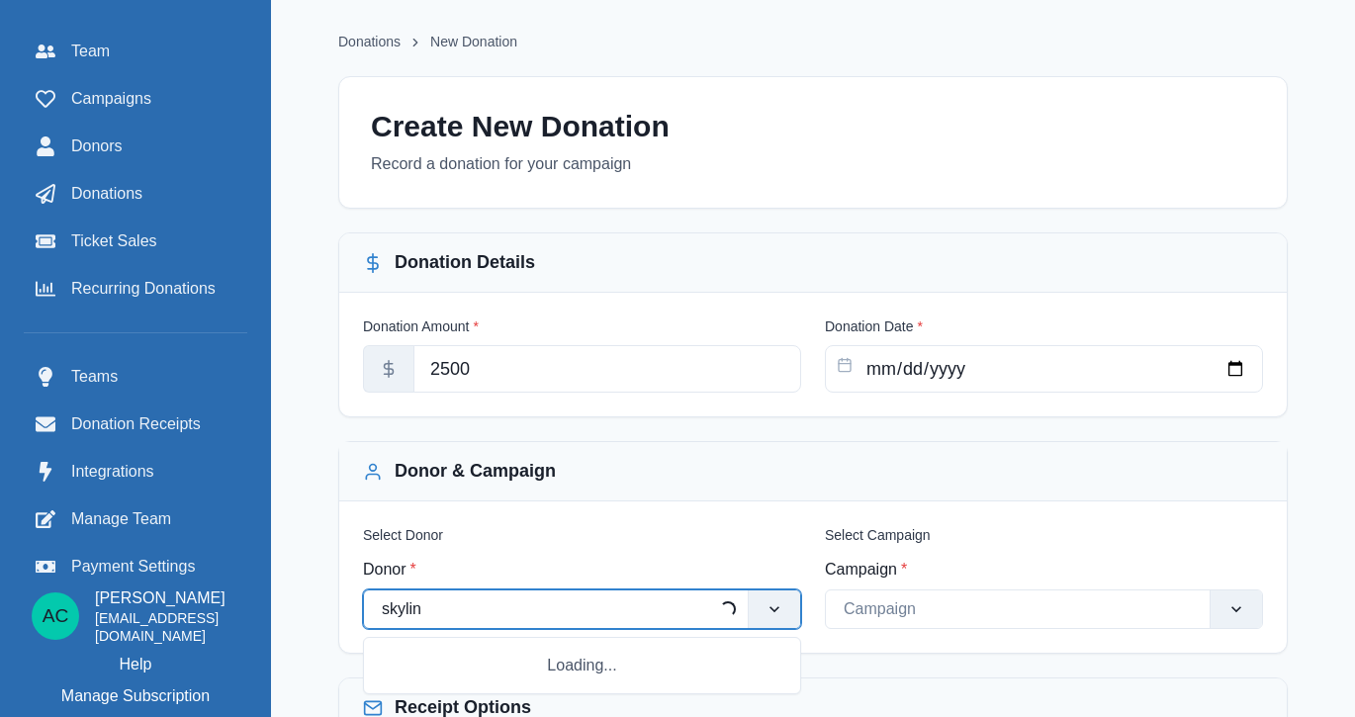
type input "skyline"
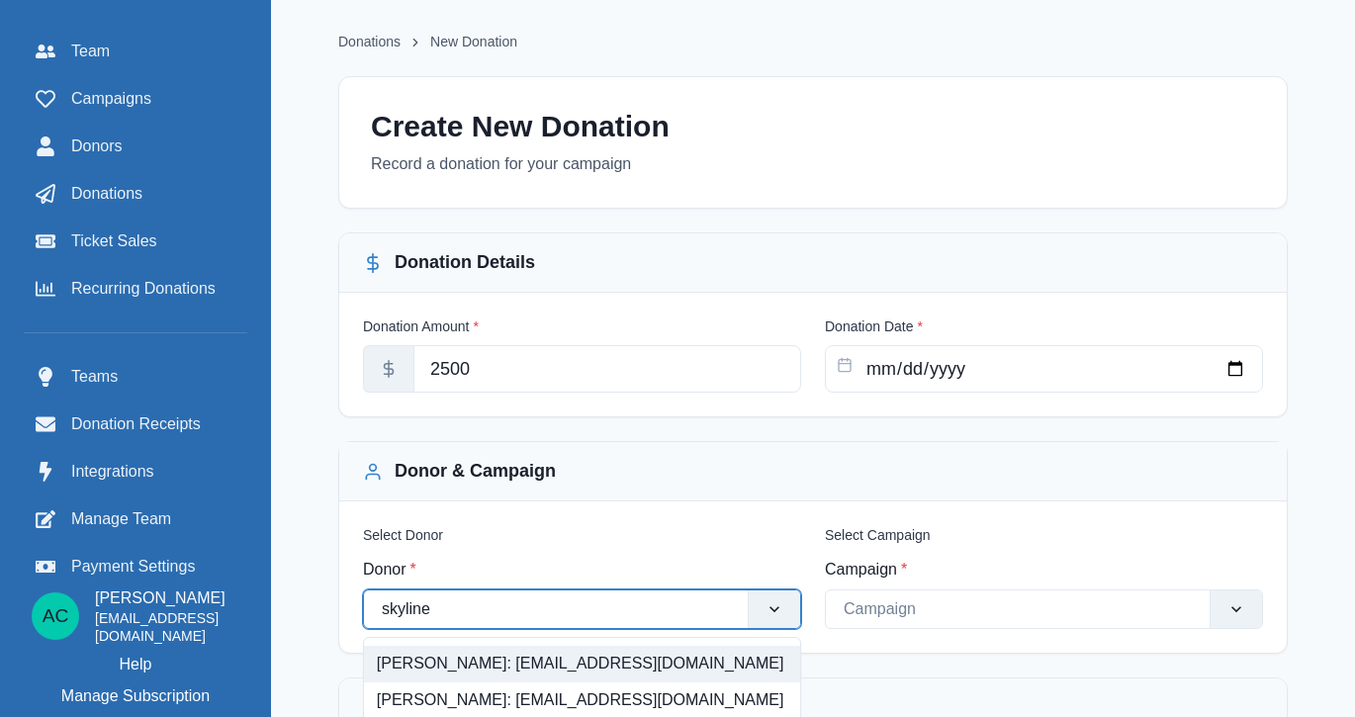
click at [602, 663] on div "Bradley Beutler: bbeutler@skylineconstruction.build" at bounding box center [582, 664] width 436 height 37
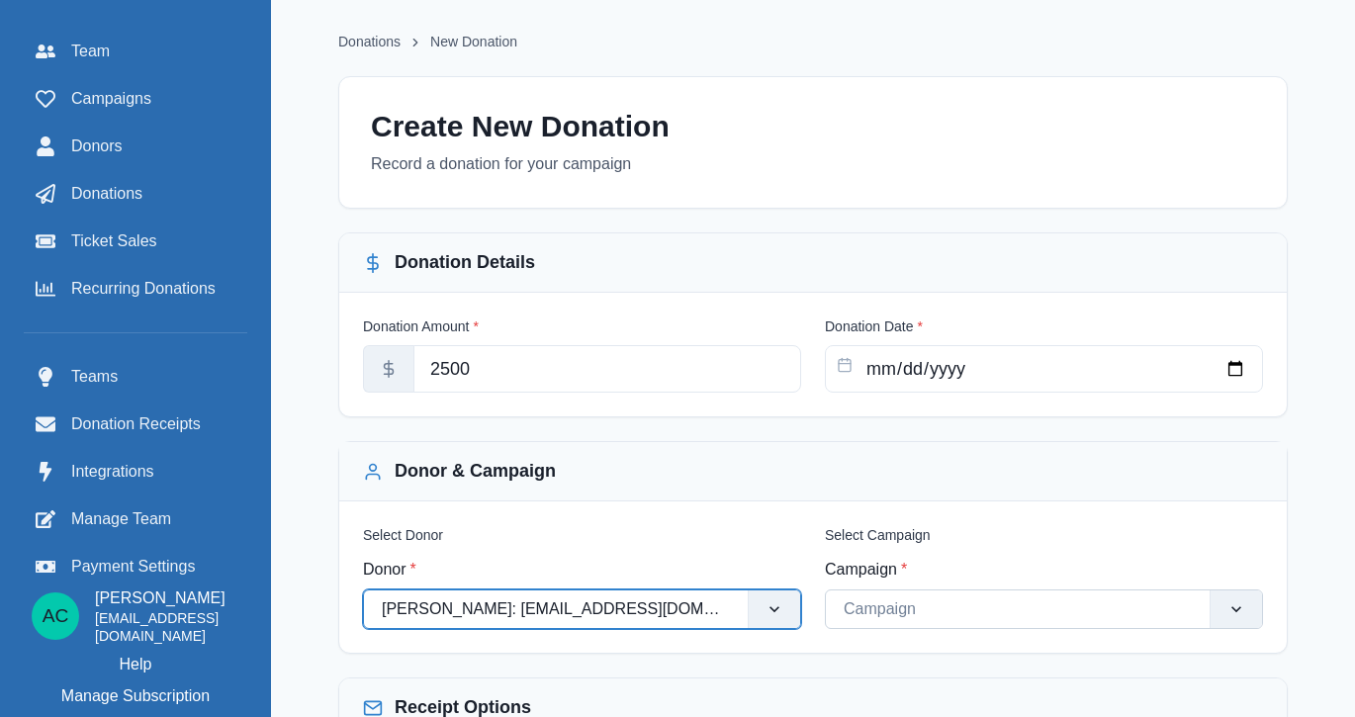
click at [940, 614] on div at bounding box center [1017, 609] width 348 height 28
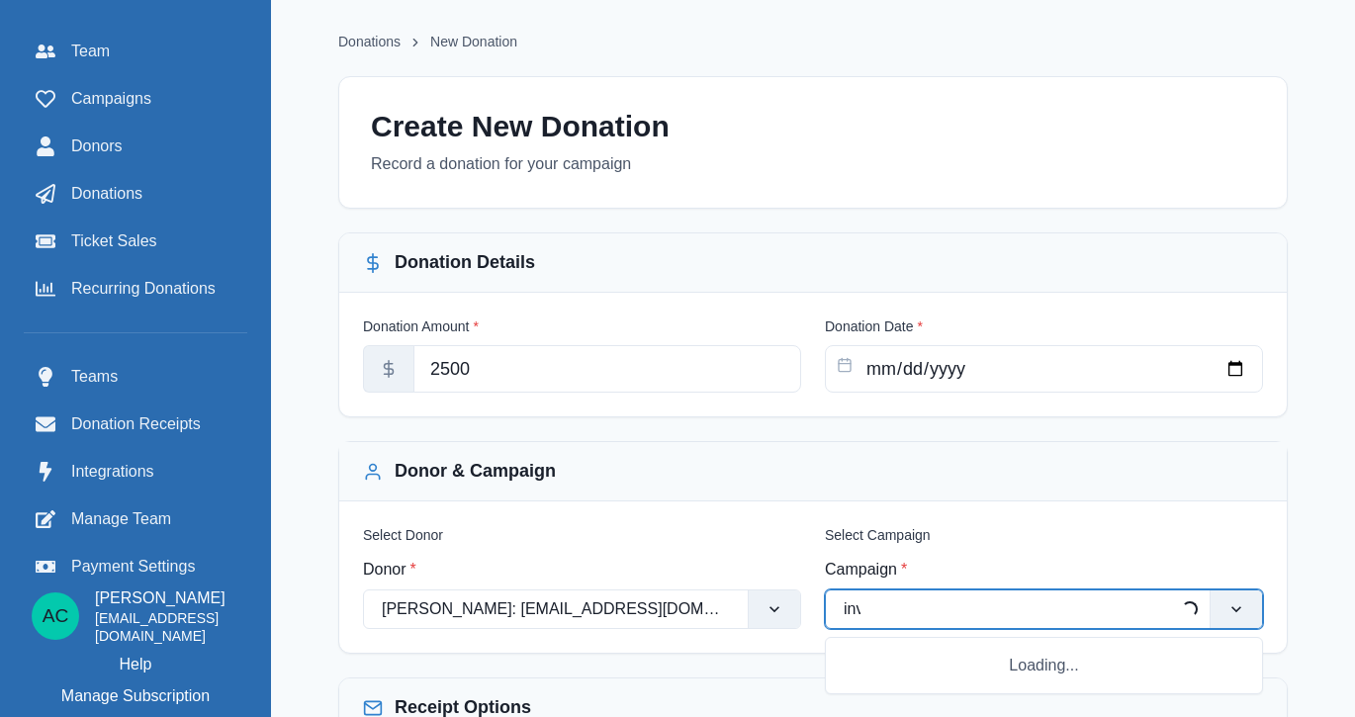
type input "invi"
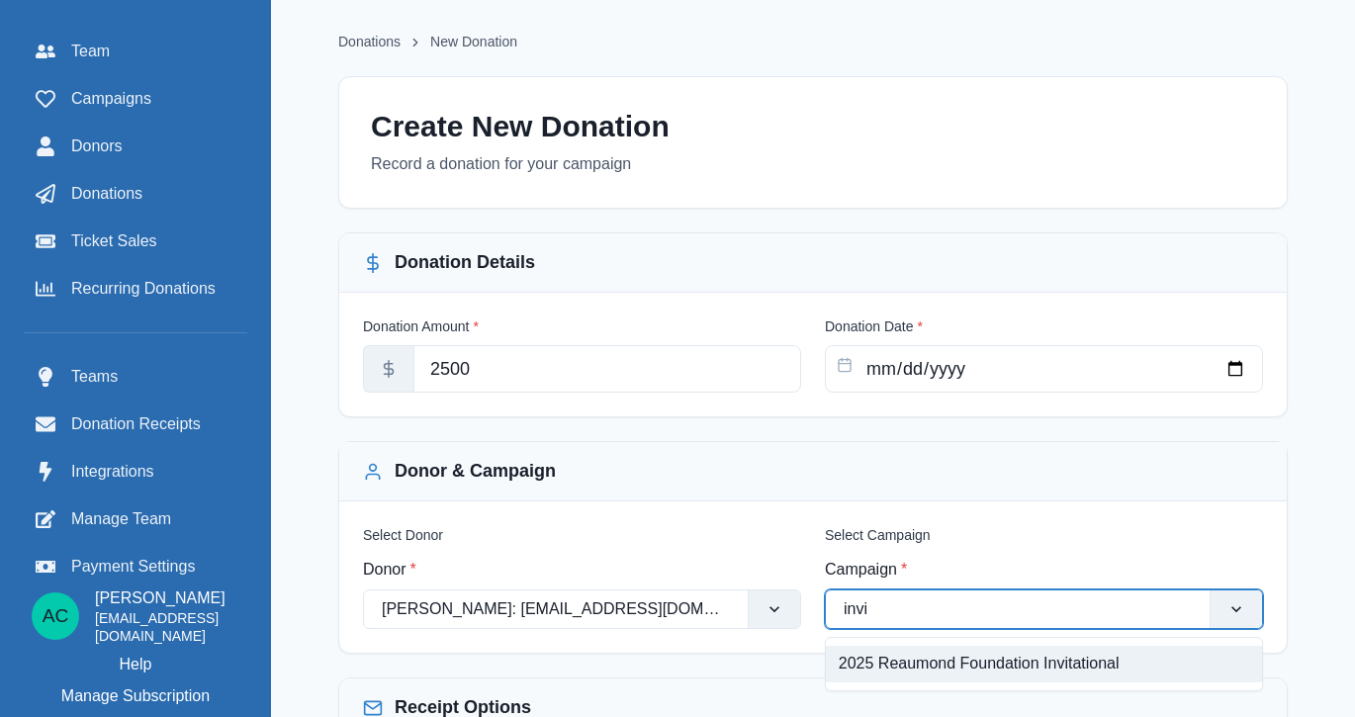
click at [953, 660] on div "2025 Reaumond Foundation Invitational" at bounding box center [1044, 664] width 436 height 37
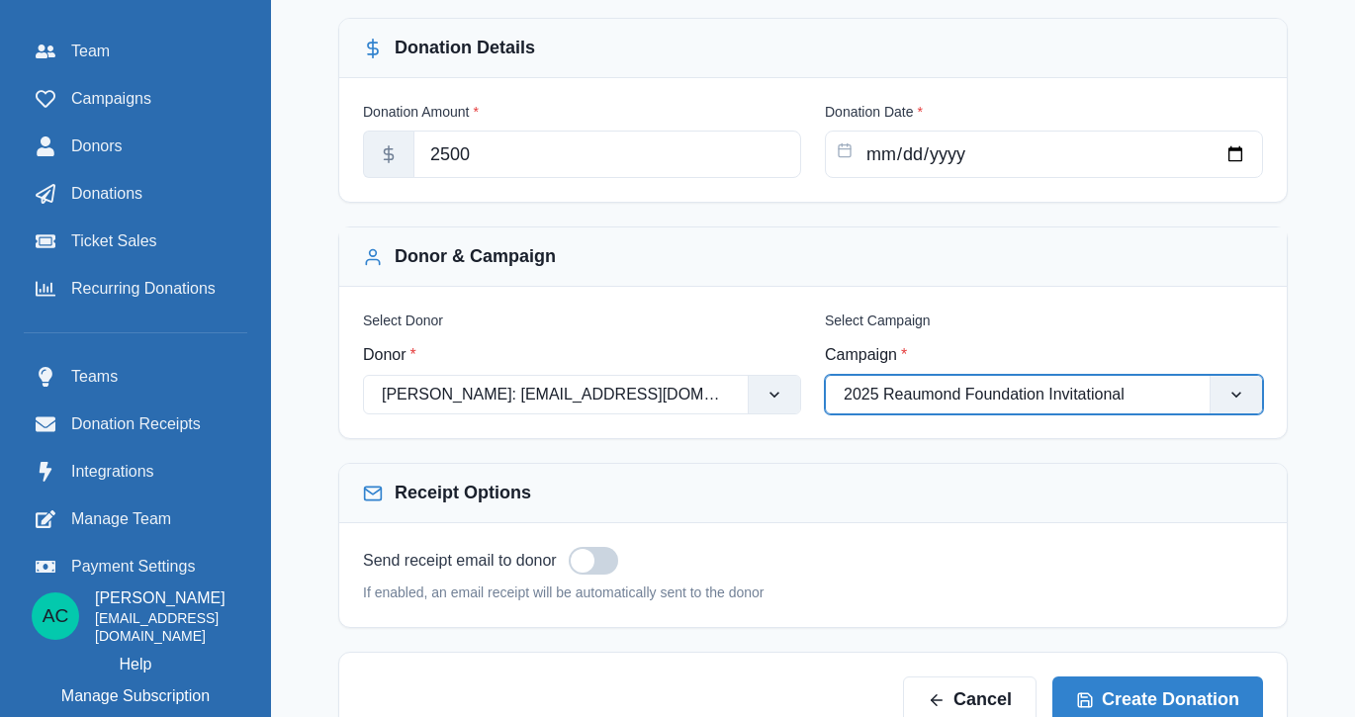
scroll to position [278, 0]
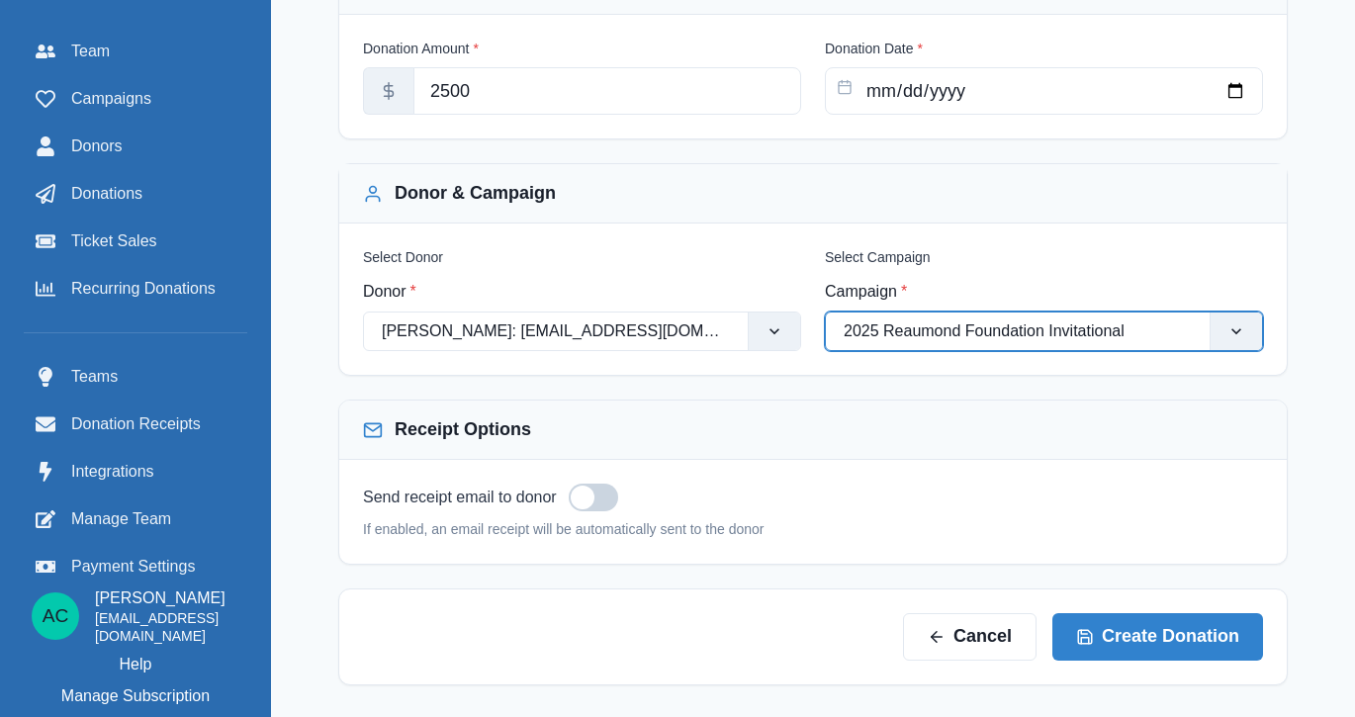
click at [608, 500] on span at bounding box center [593, 498] width 49 height 28
click at [569, 484] on input "checkbox" at bounding box center [568, 483] width 1 height 1
checkbox input "true"
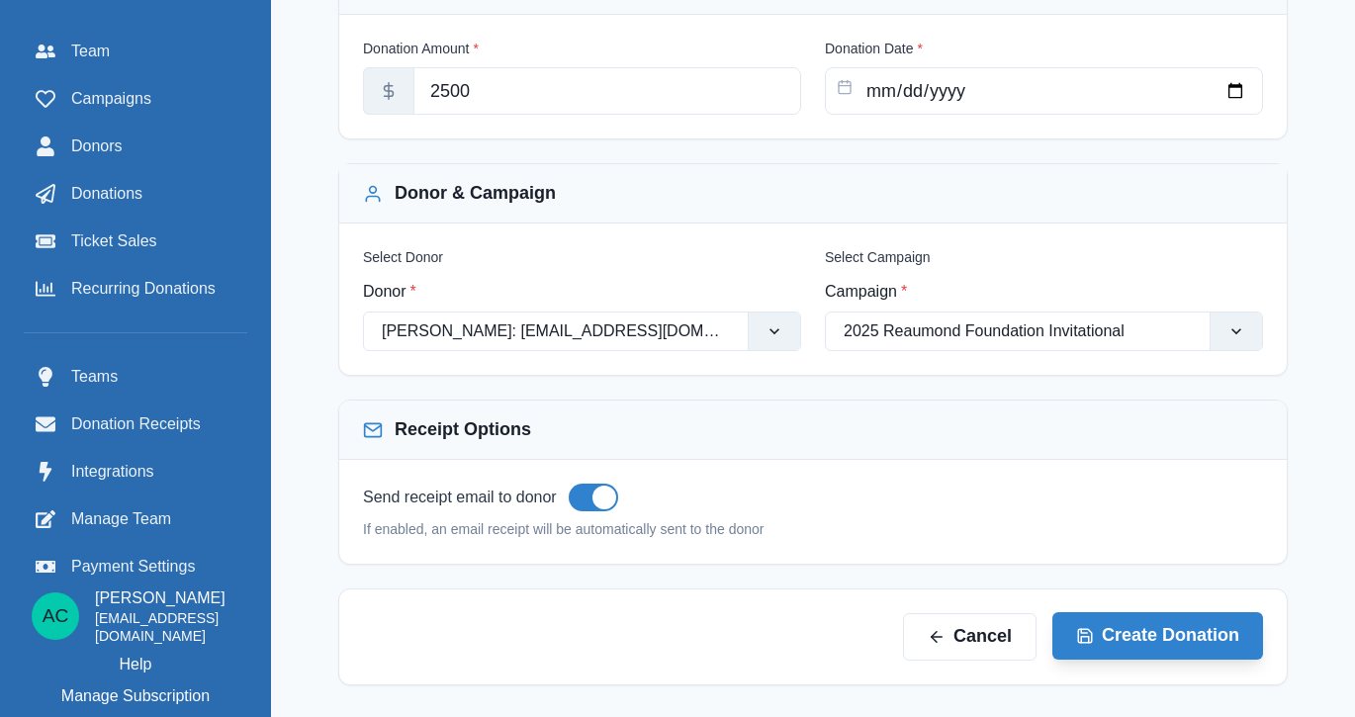
click at [1162, 626] on button "Create Donation" at bounding box center [1157, 635] width 211 height 47
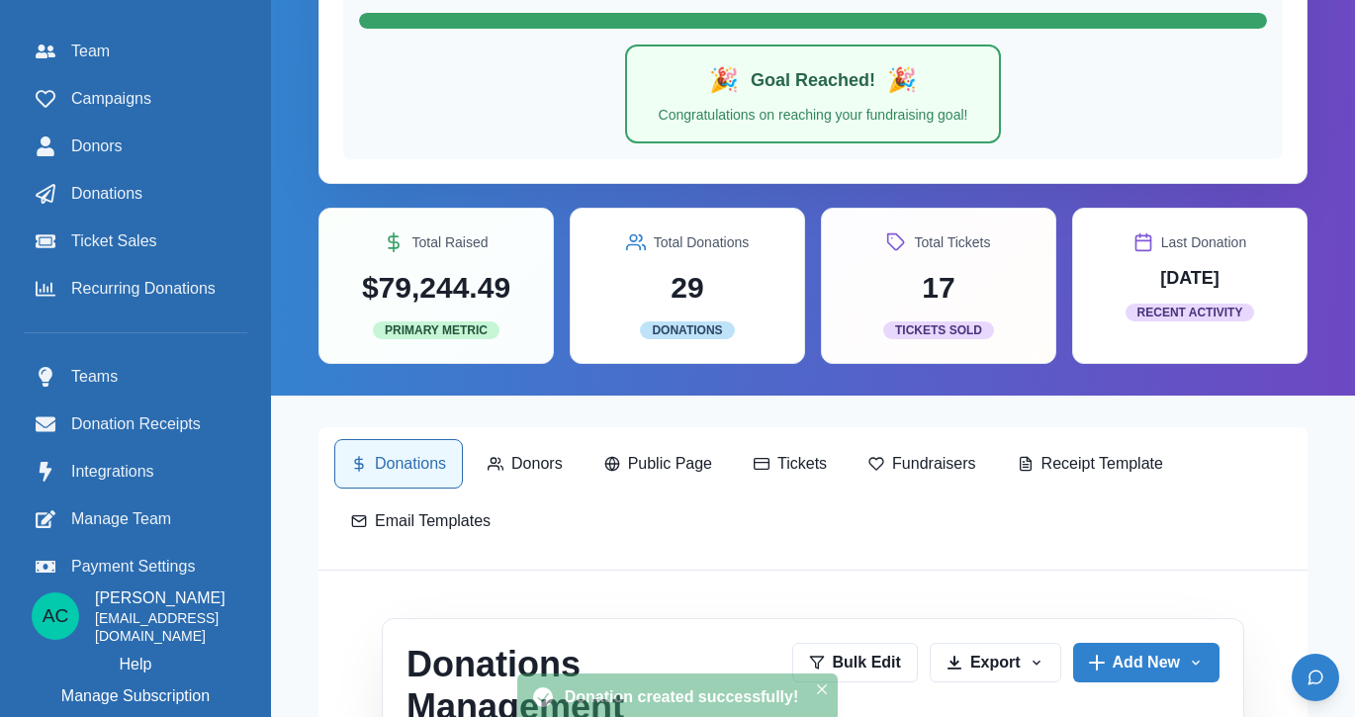
scroll to position [12, 0]
